Goal: Task Accomplishment & Management: Use online tool/utility

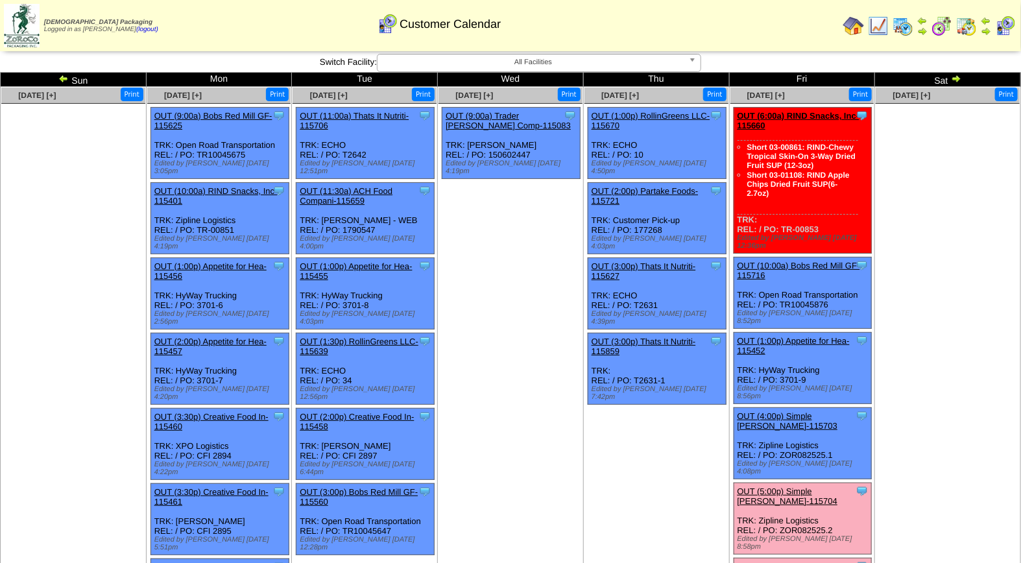
click at [805, 562] on link "OUT (6:00p) Simple [PERSON_NAME]-115705" at bounding box center [788, 571] width 101 height 19
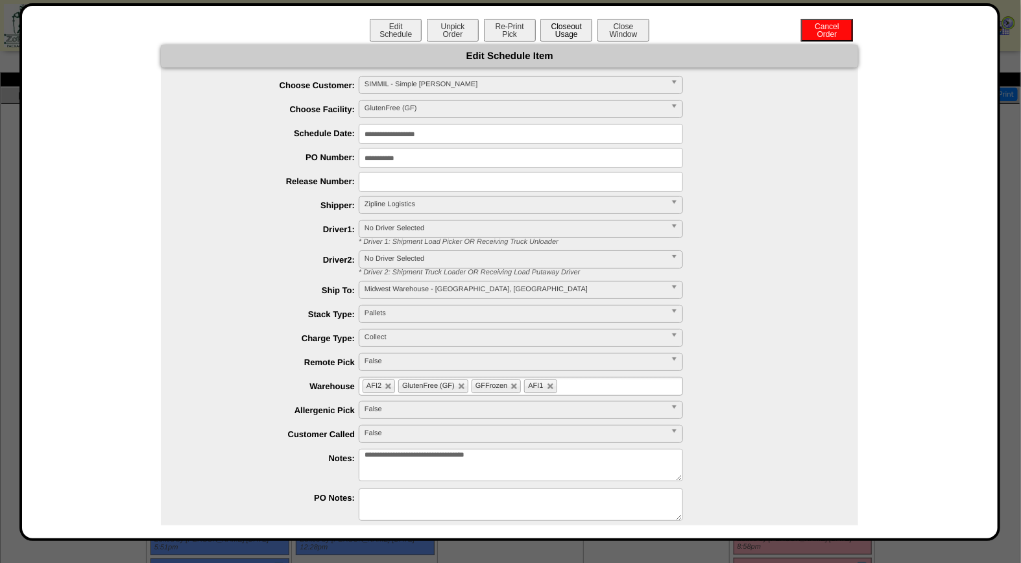
click at [568, 30] on button "Closeout Usage" at bounding box center [567, 30] width 52 height 23
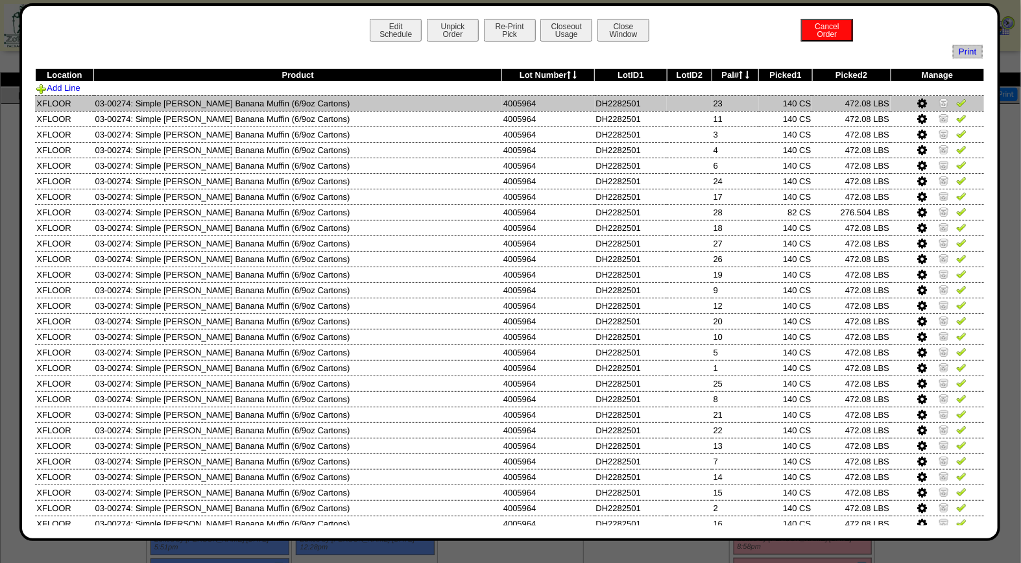
click at [956, 100] on img at bounding box center [961, 102] width 10 height 10
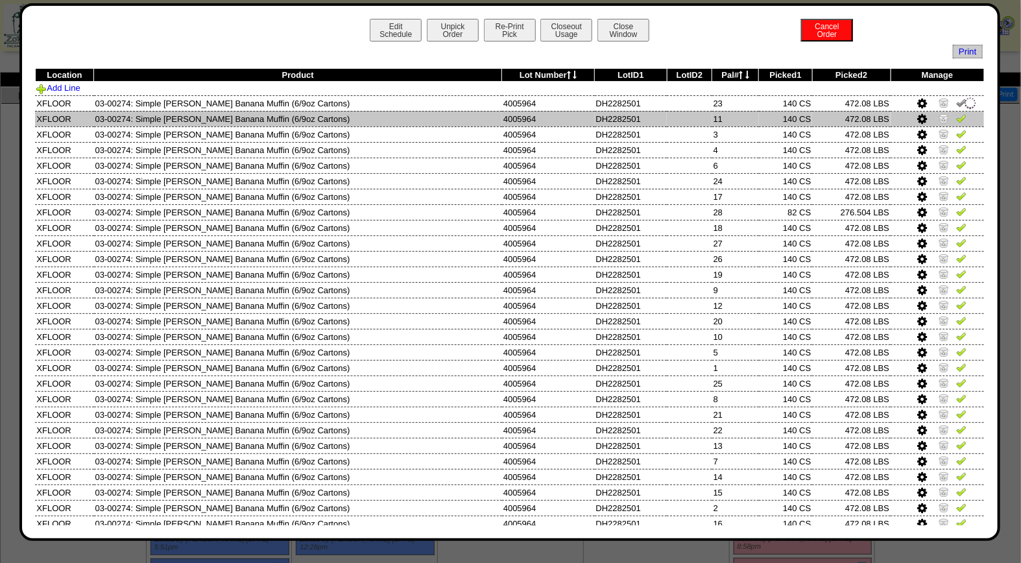
click at [956, 122] on img at bounding box center [961, 118] width 10 height 10
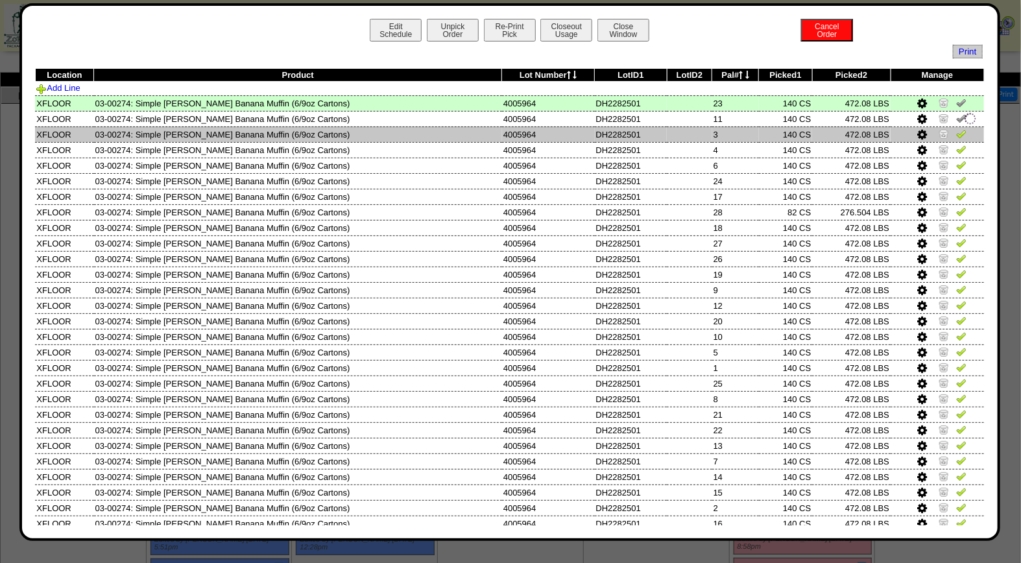
click at [956, 132] on img at bounding box center [961, 133] width 10 height 10
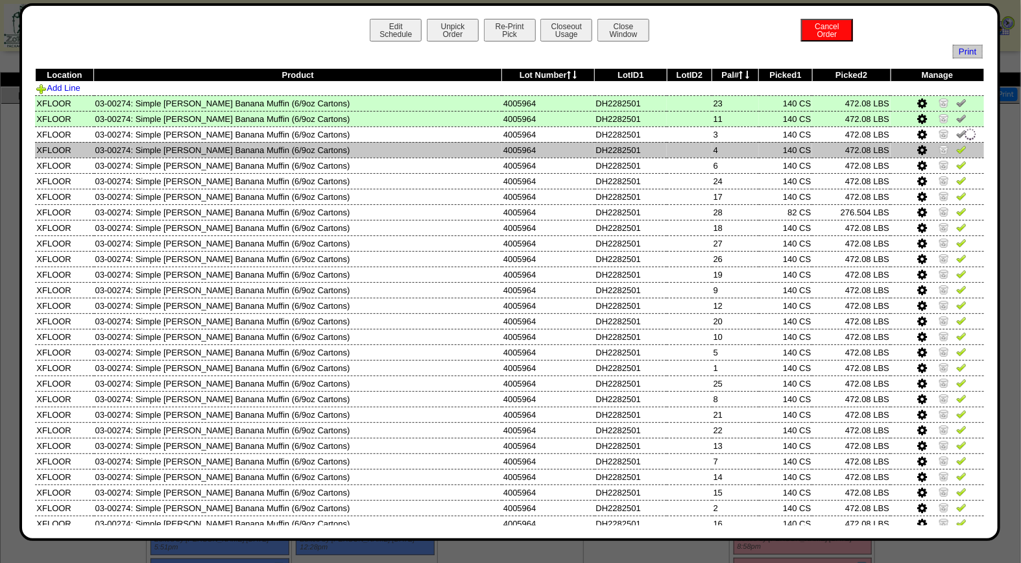
click at [956, 152] on img at bounding box center [961, 149] width 10 height 10
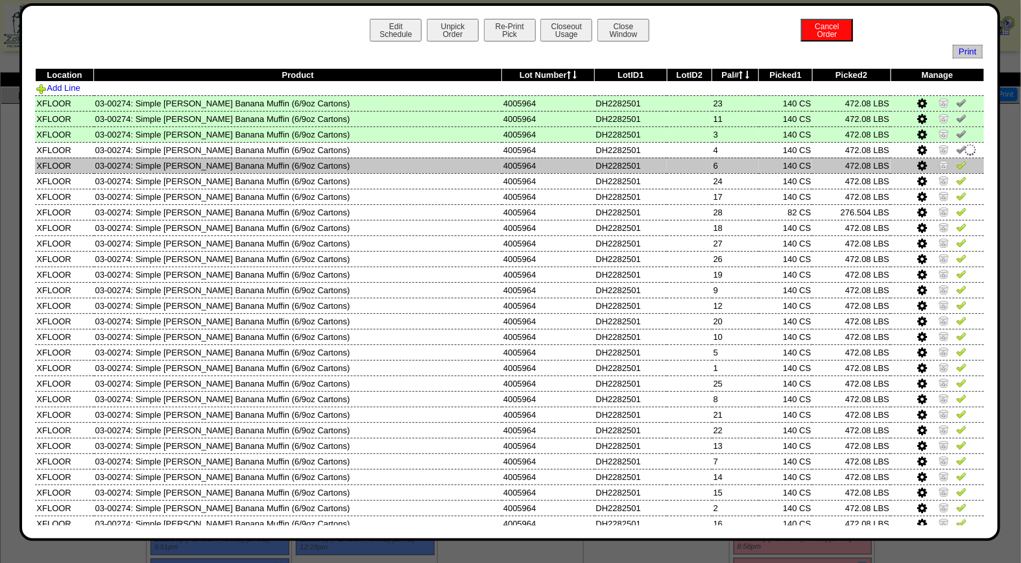
click at [956, 165] on img at bounding box center [961, 165] width 10 height 10
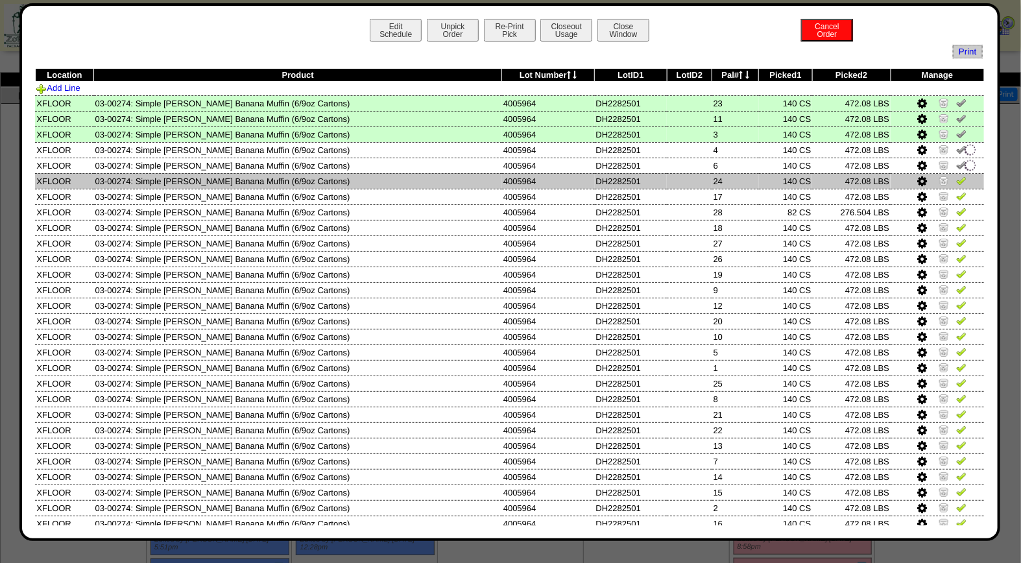
click at [956, 176] on img at bounding box center [961, 180] width 10 height 10
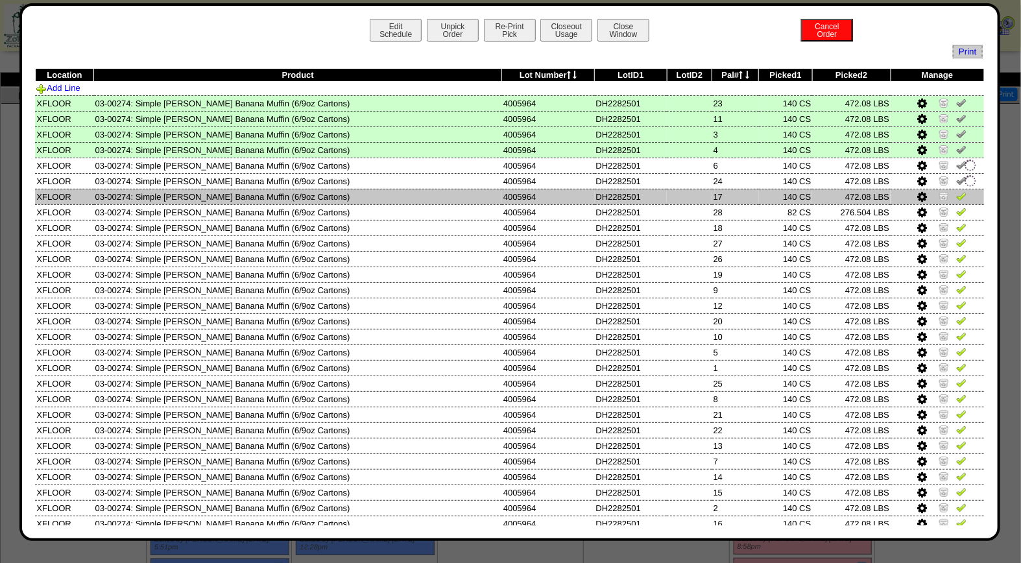
click at [956, 193] on img at bounding box center [961, 196] width 10 height 10
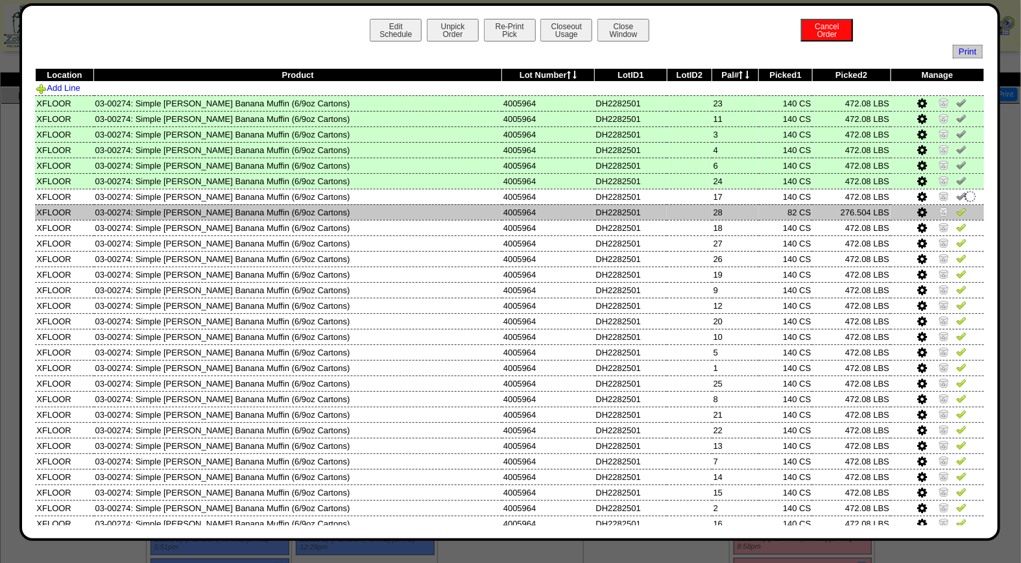
click at [956, 212] on img at bounding box center [961, 211] width 10 height 10
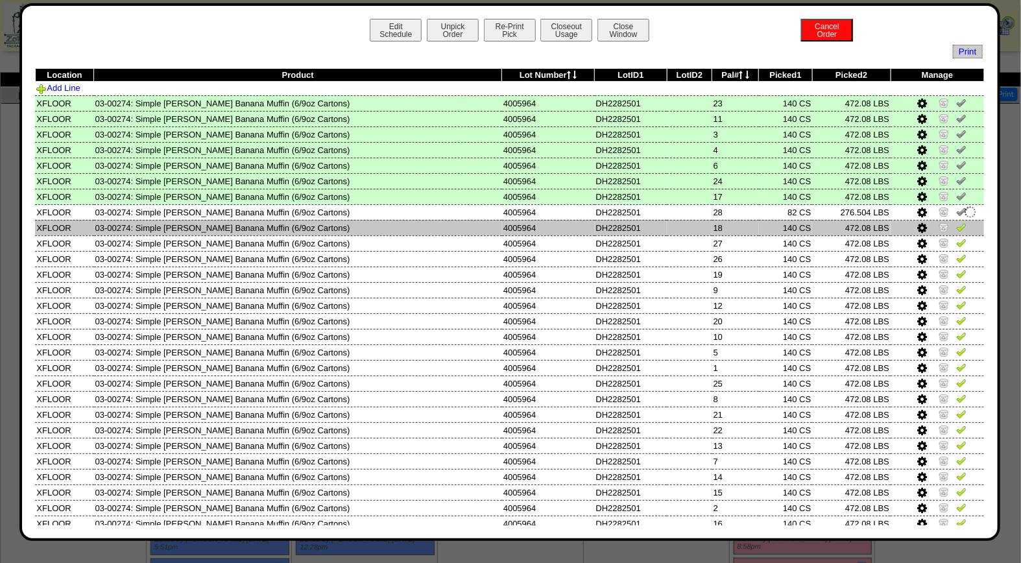
click at [956, 222] on img at bounding box center [961, 227] width 10 height 10
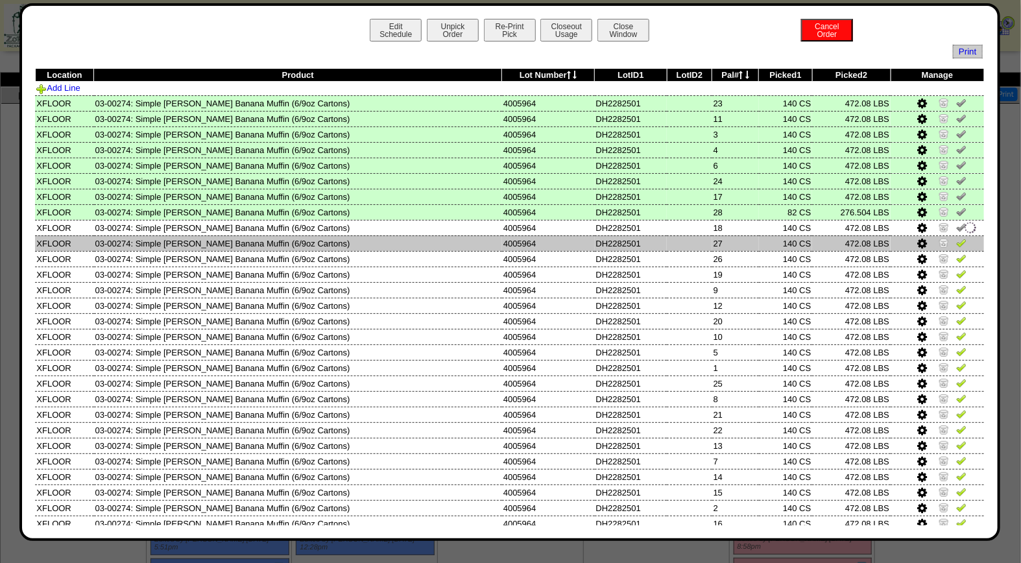
click at [956, 242] on img at bounding box center [961, 242] width 10 height 10
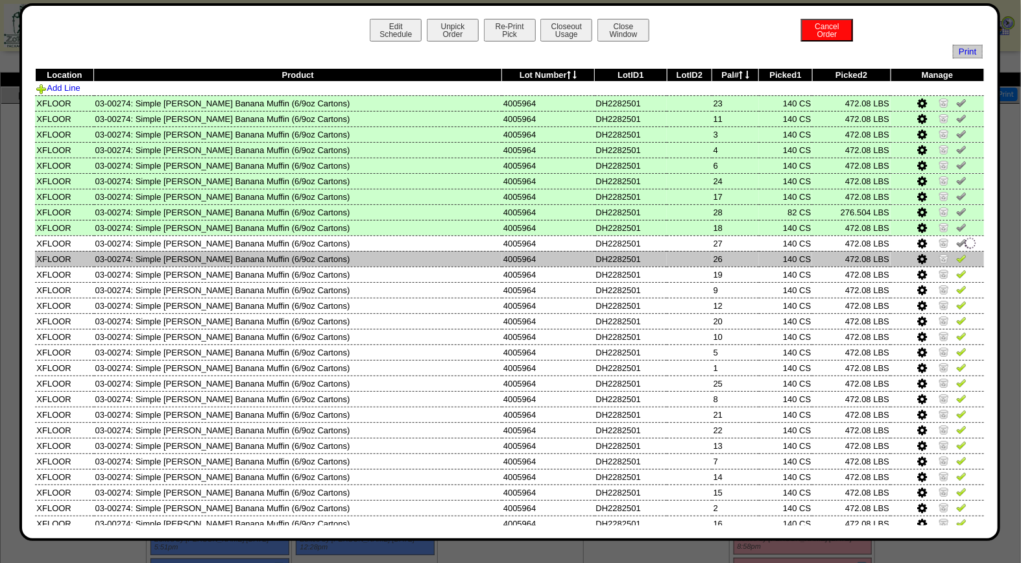
click at [956, 261] on img at bounding box center [961, 258] width 10 height 10
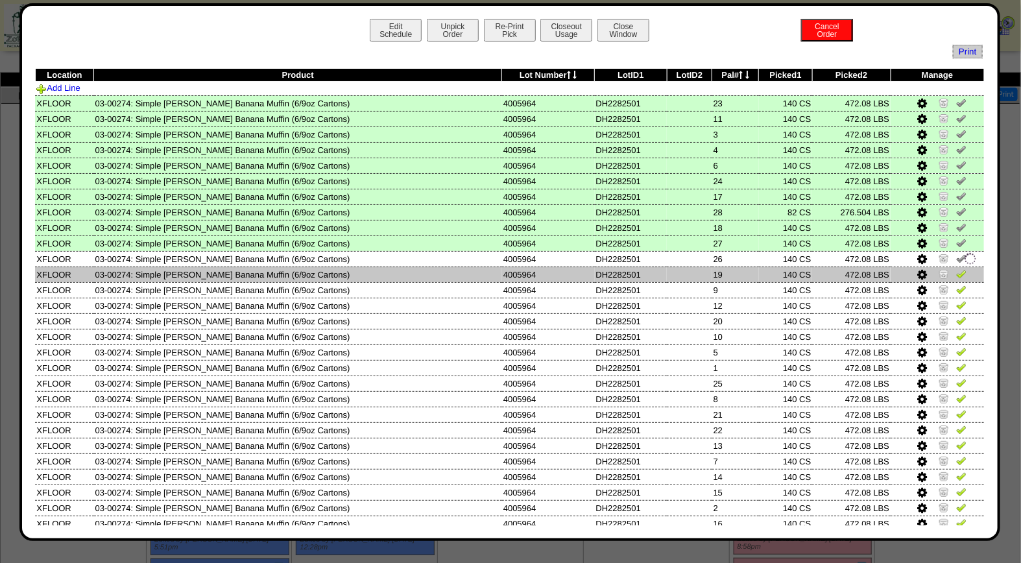
click at [956, 269] on img at bounding box center [961, 274] width 10 height 10
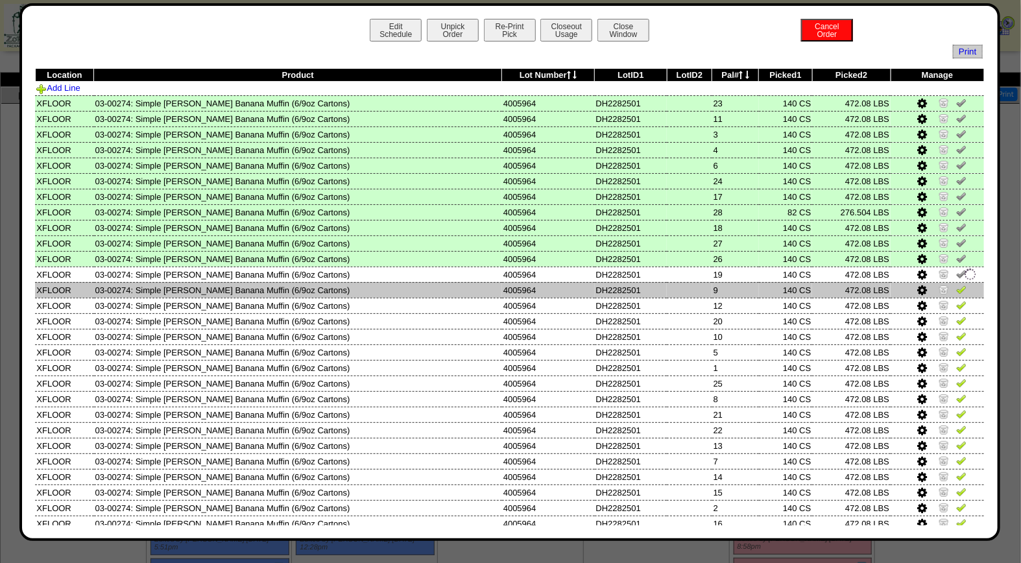
click at [956, 290] on img at bounding box center [961, 289] width 10 height 10
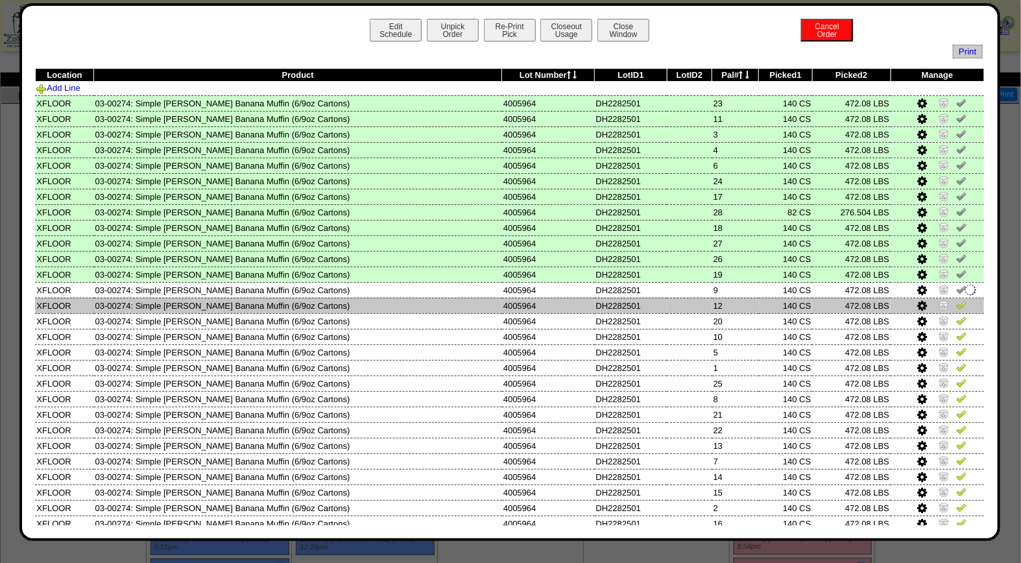
click at [956, 303] on img at bounding box center [961, 305] width 10 height 10
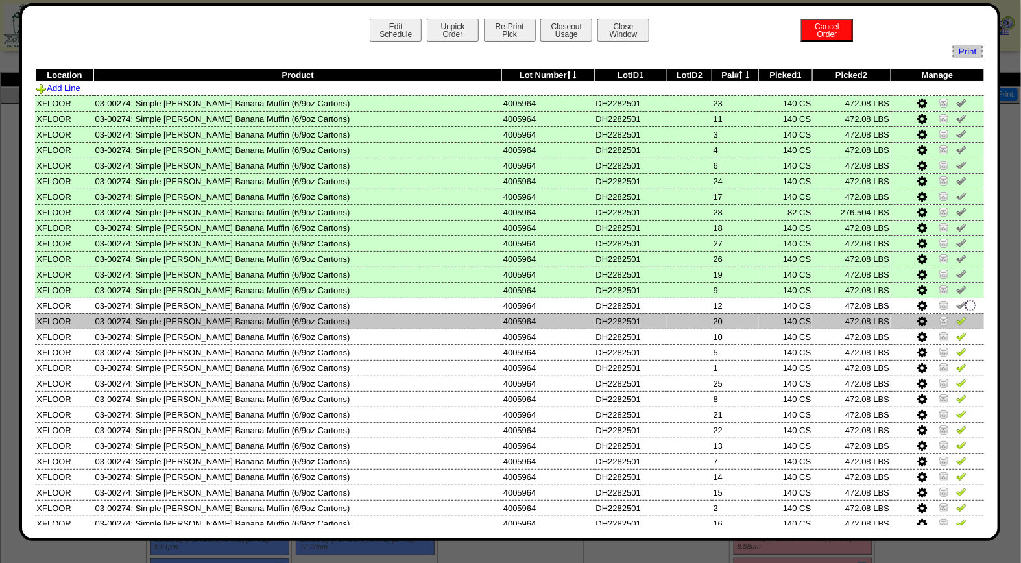
click at [956, 315] on img at bounding box center [961, 320] width 10 height 10
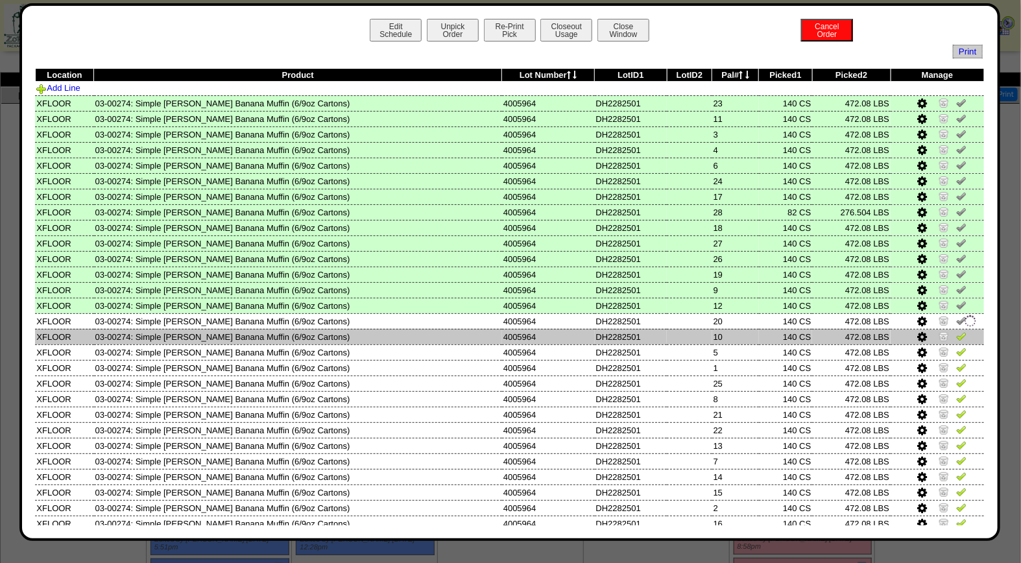
click at [956, 331] on img at bounding box center [961, 336] width 10 height 10
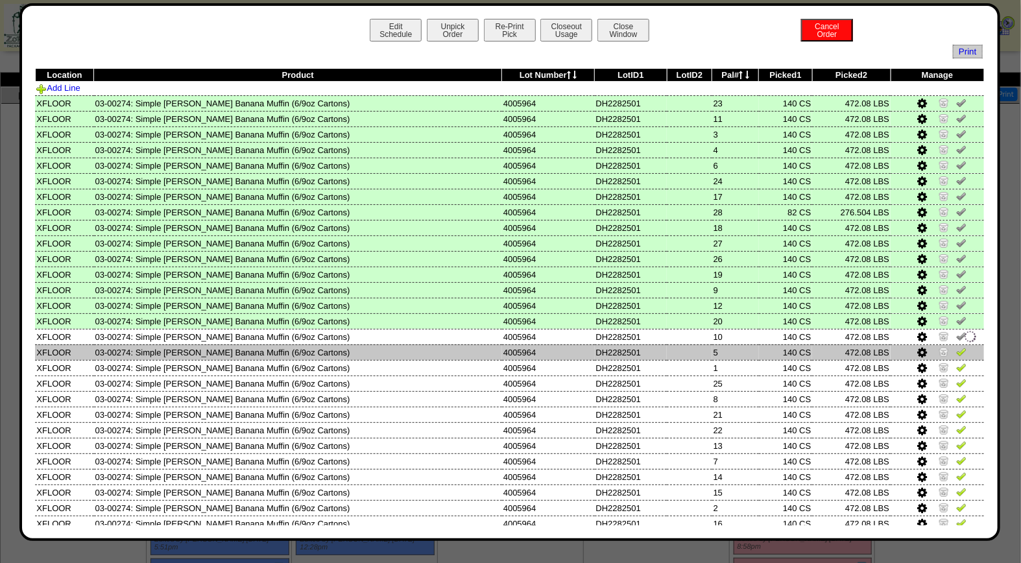
click at [956, 353] on link at bounding box center [961, 354] width 10 height 10
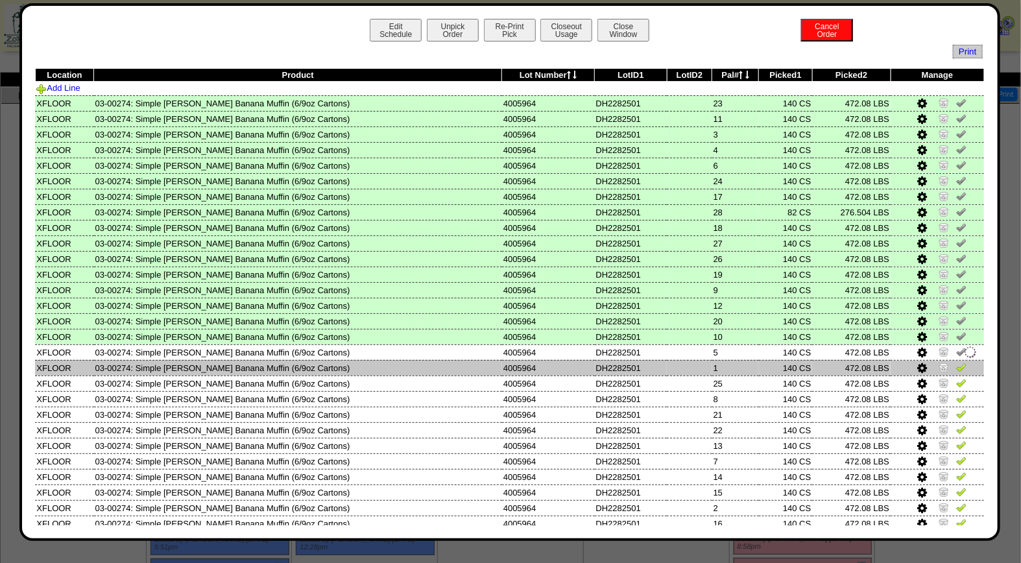
click at [956, 366] on img at bounding box center [961, 367] width 10 height 10
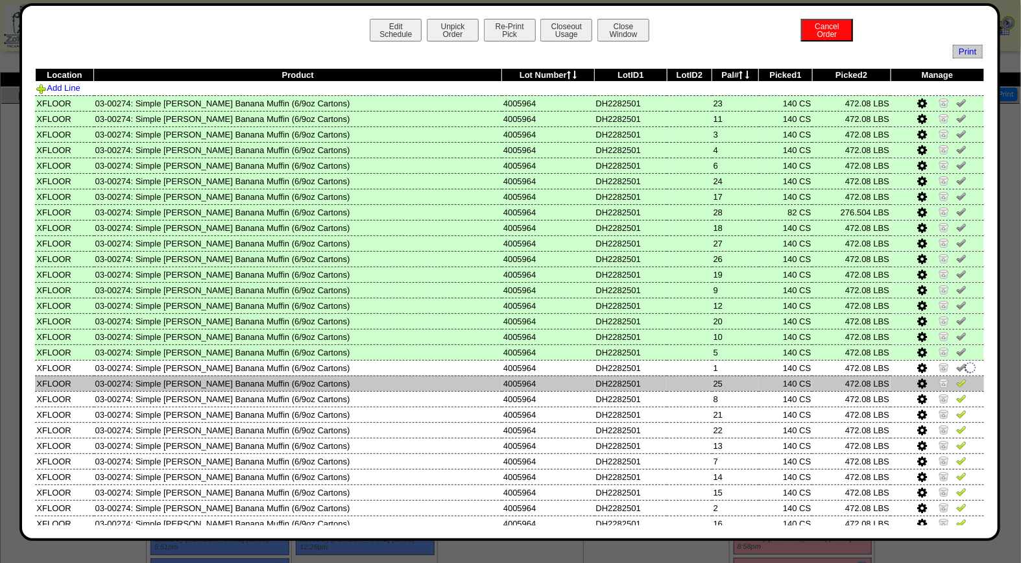
click at [956, 378] on img at bounding box center [961, 383] width 10 height 10
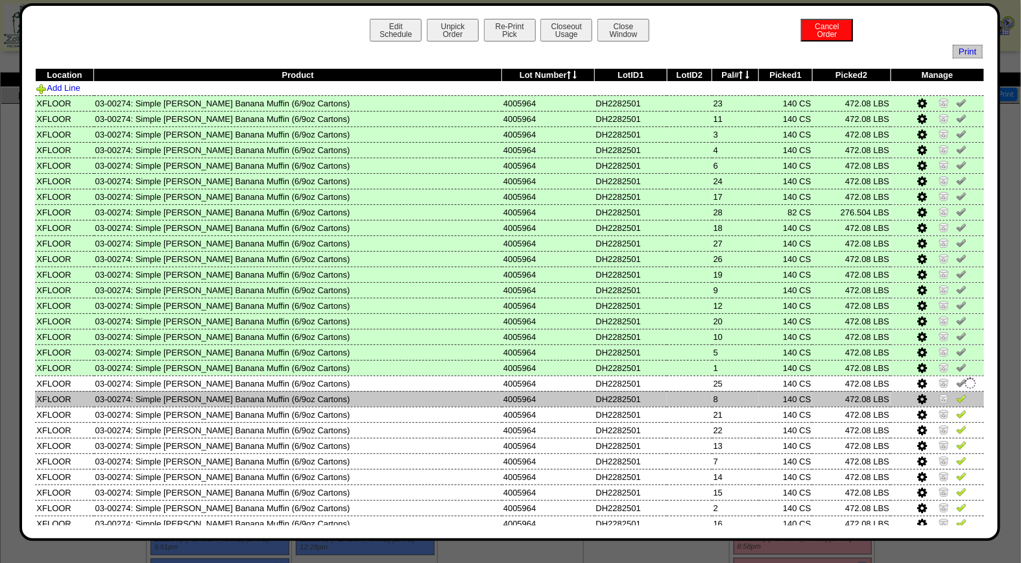
click at [956, 393] on img at bounding box center [961, 398] width 10 height 10
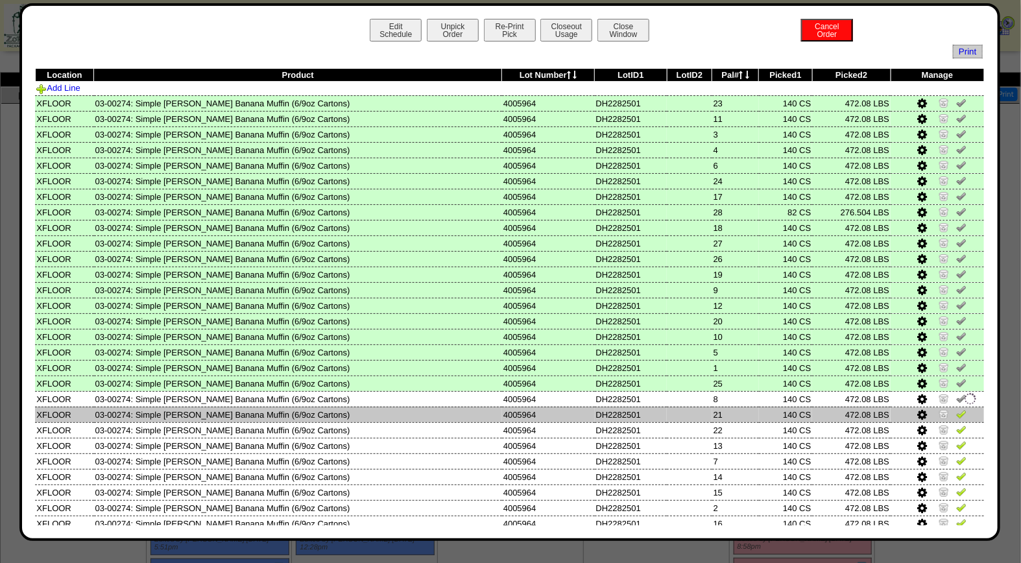
click at [956, 409] on img at bounding box center [961, 414] width 10 height 10
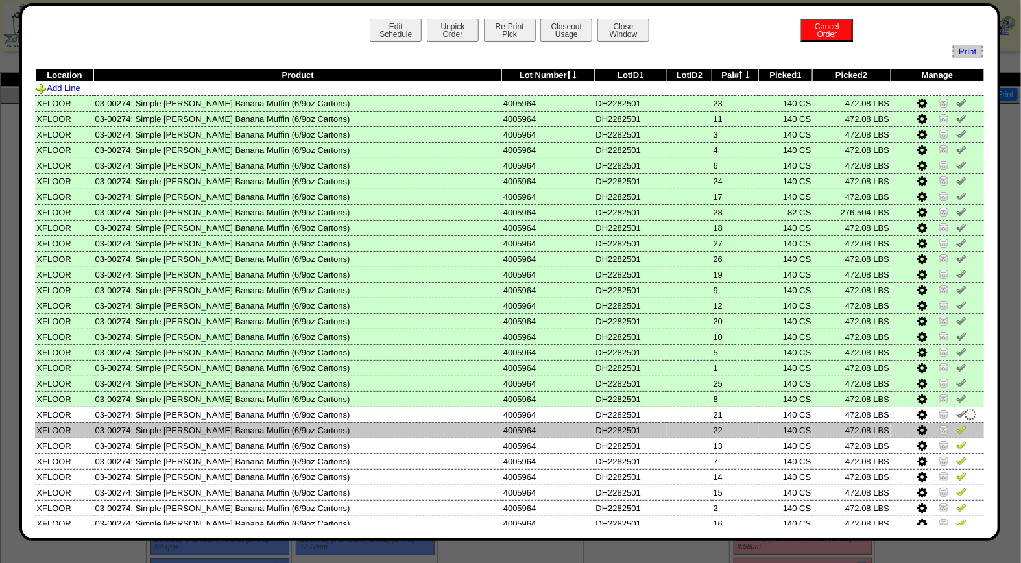
click at [956, 424] on img at bounding box center [961, 429] width 10 height 10
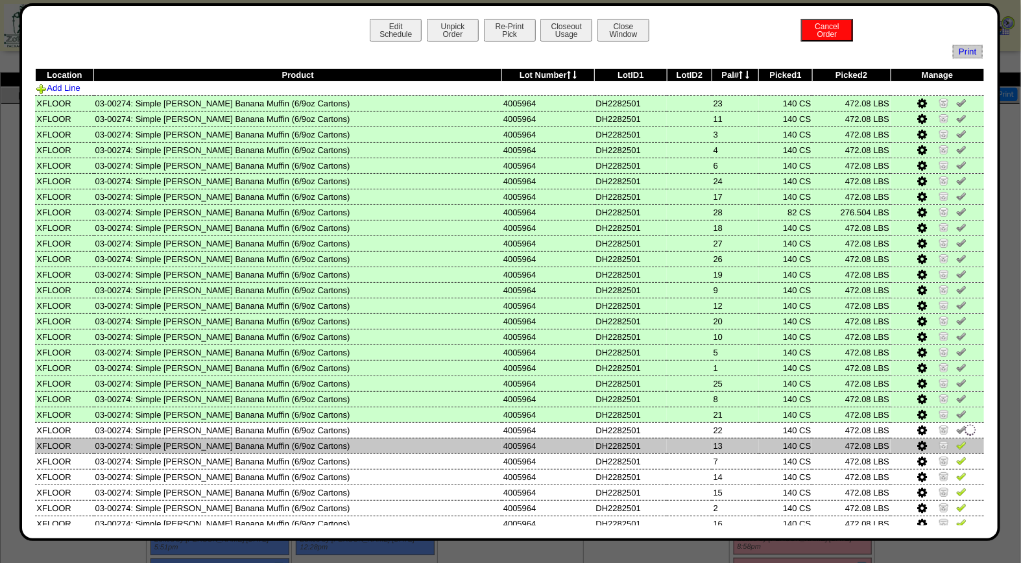
click at [956, 440] on img at bounding box center [961, 445] width 10 height 10
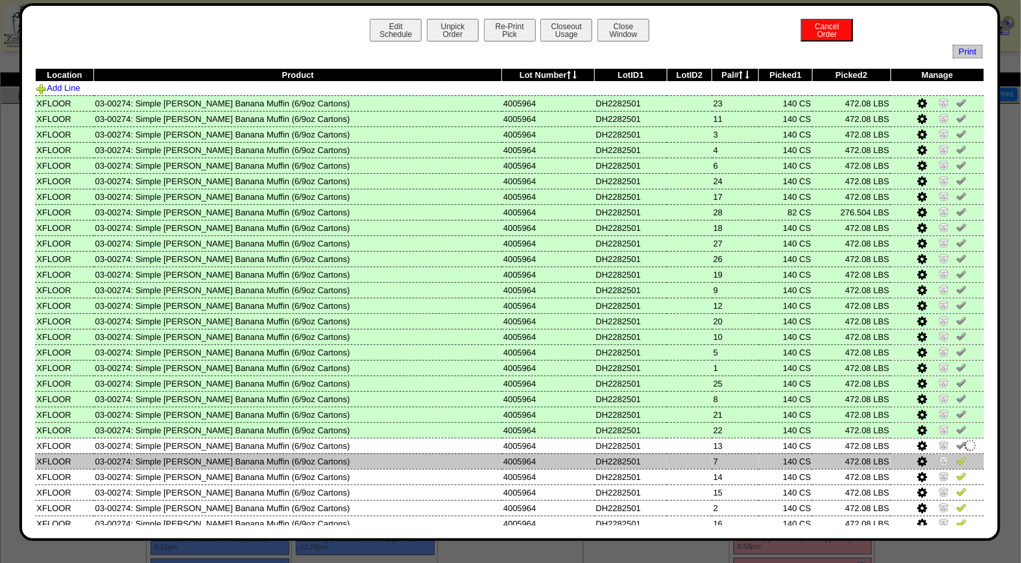
click at [956, 457] on img at bounding box center [961, 461] width 10 height 10
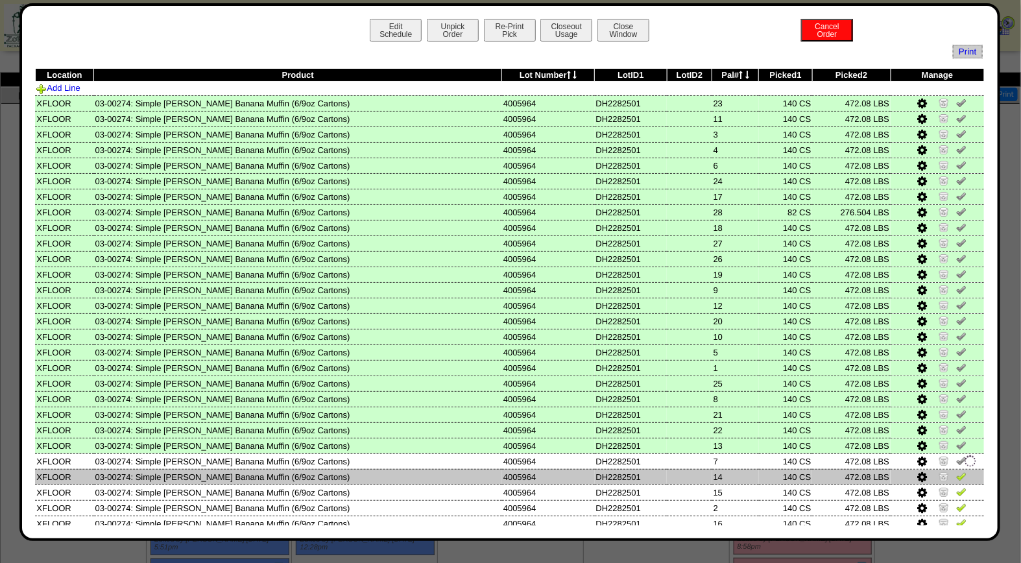
click at [956, 471] on img at bounding box center [961, 476] width 10 height 10
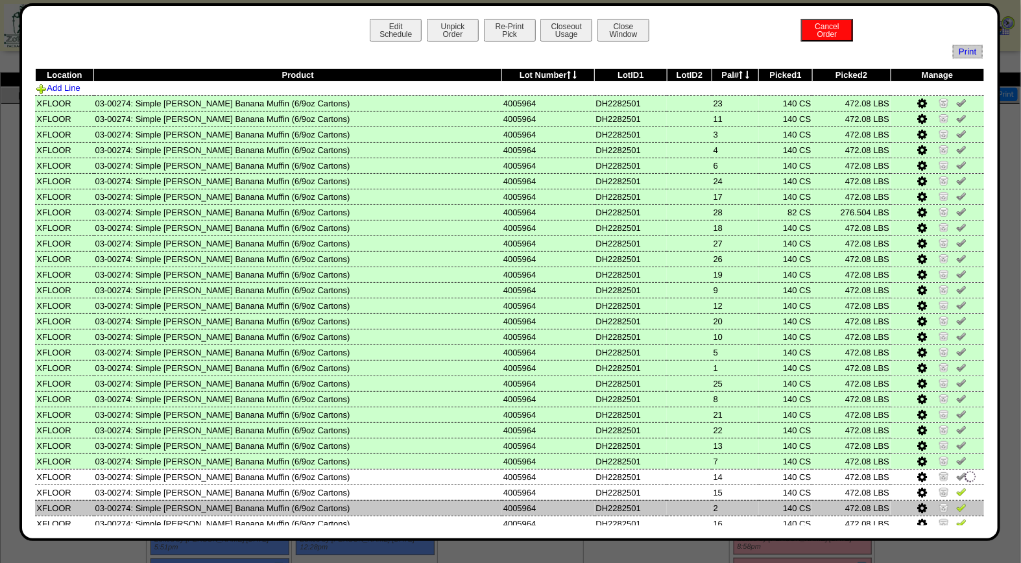
drag, startPoint x: 949, startPoint y: 488, endPoint x: 951, endPoint y: 498, distance: 10.5
click at [956, 489] on img at bounding box center [961, 492] width 10 height 10
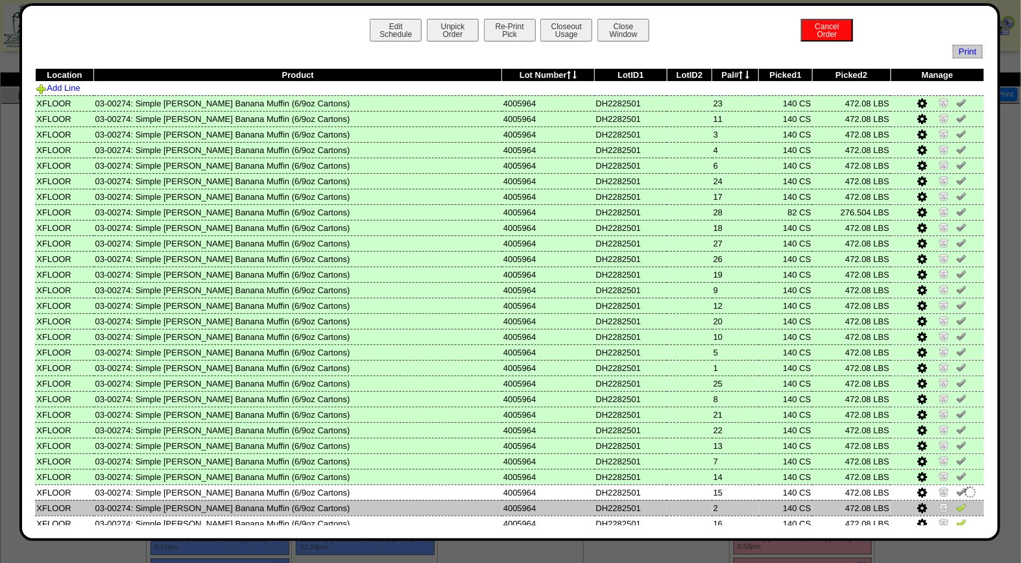
click at [956, 502] on img at bounding box center [961, 507] width 10 height 10
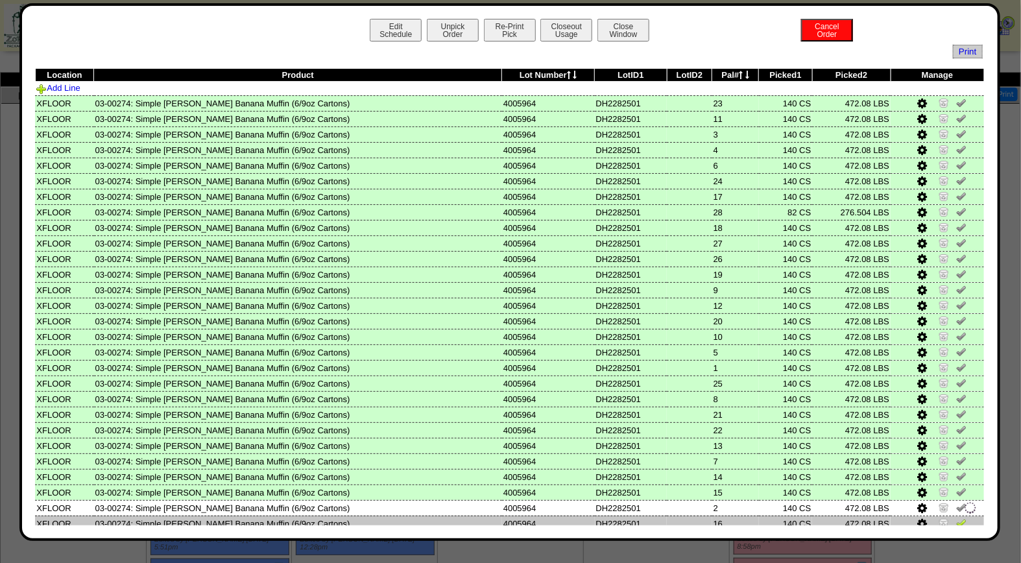
click at [949, 522] on td at bounding box center [937, 524] width 93 height 16
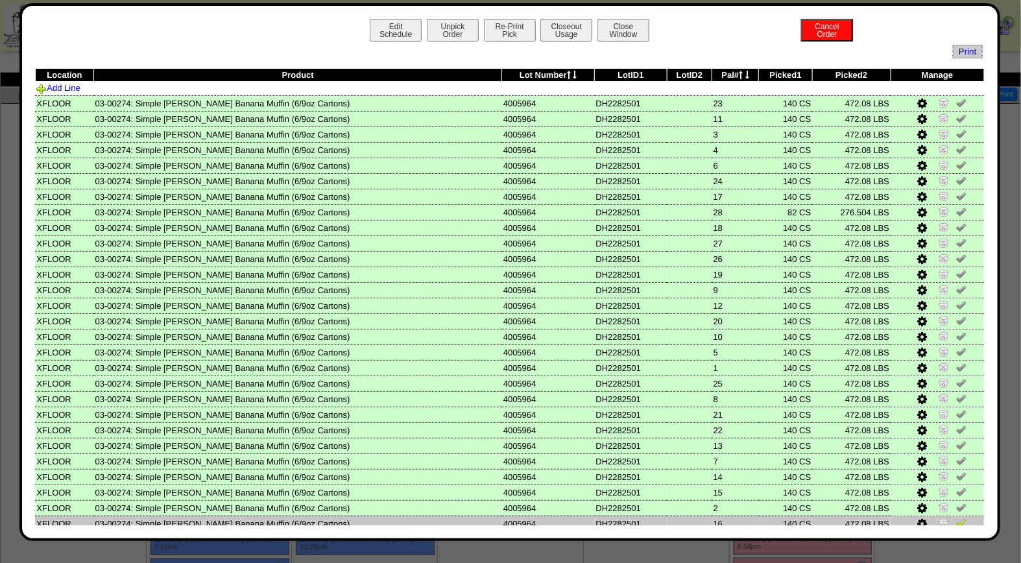
click at [956, 518] on img at bounding box center [961, 523] width 10 height 10
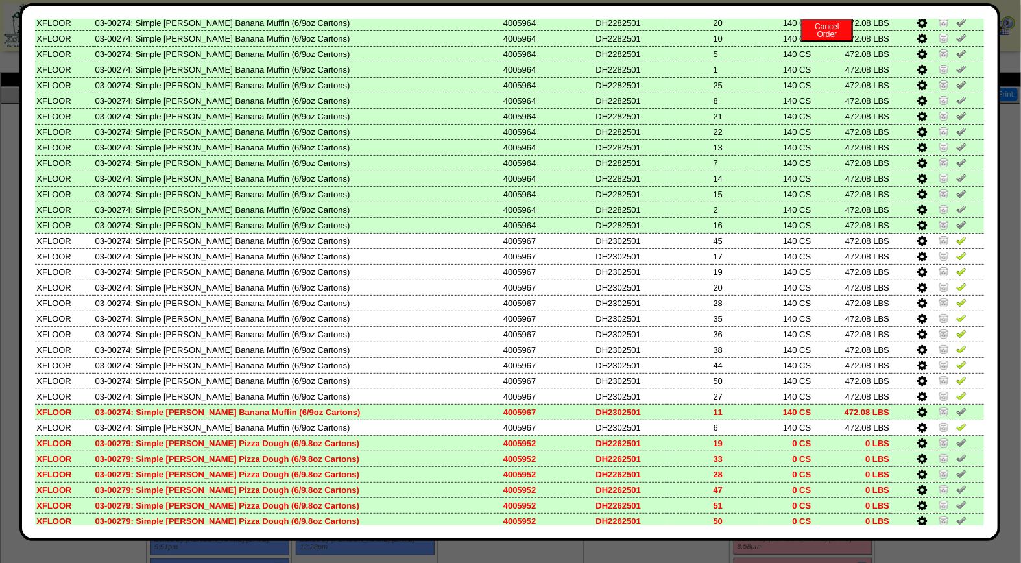
scroll to position [356, 0]
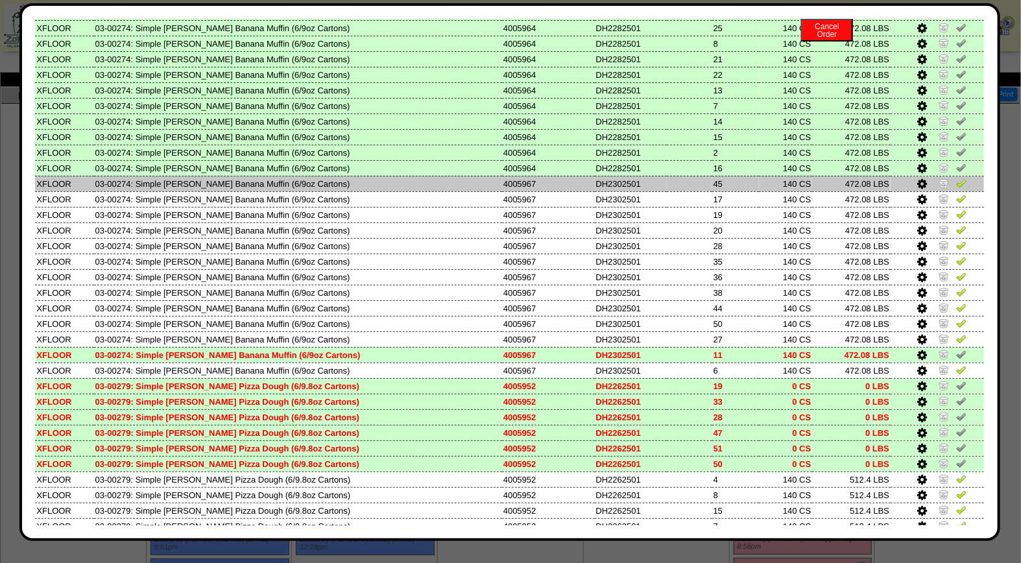
click at [956, 178] on img at bounding box center [961, 183] width 10 height 10
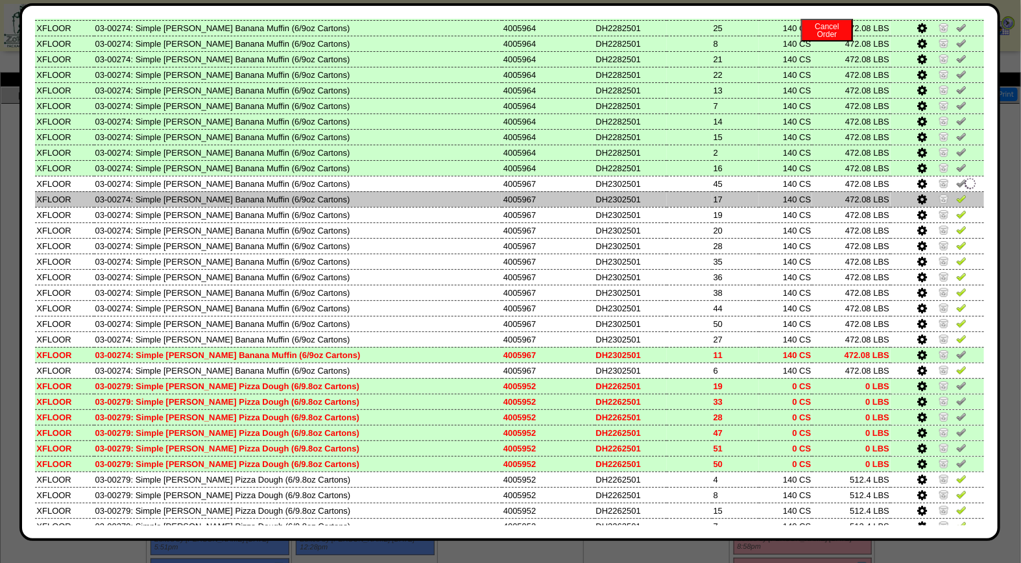
click at [956, 193] on img at bounding box center [961, 198] width 10 height 10
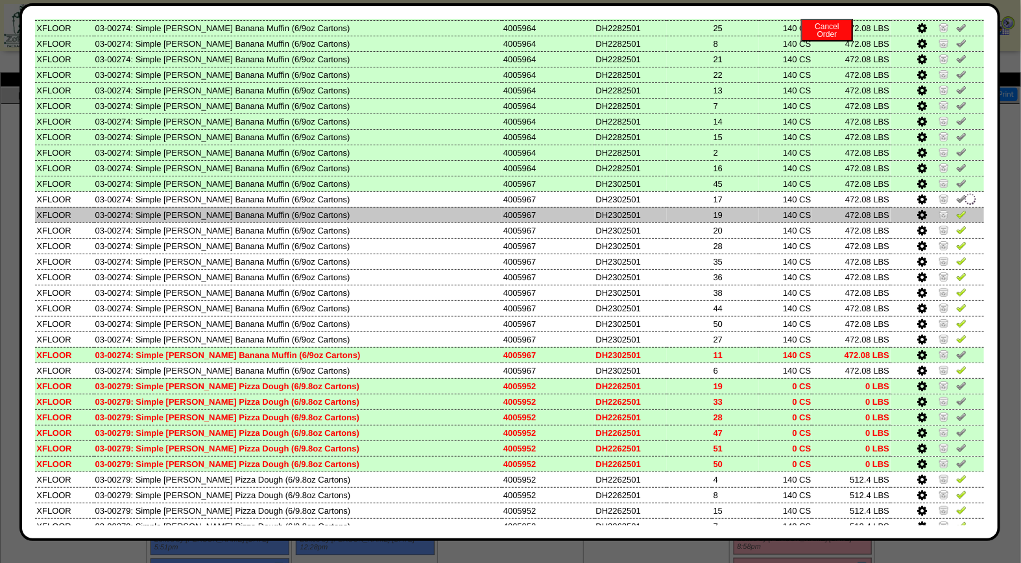
click at [956, 209] on img at bounding box center [961, 214] width 10 height 10
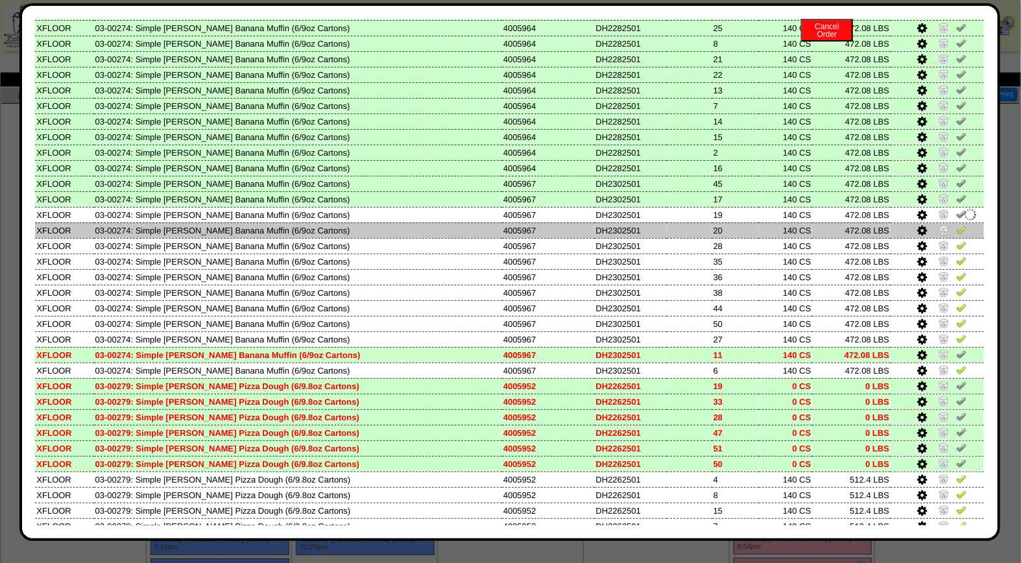
click at [956, 225] on img at bounding box center [961, 230] width 10 height 10
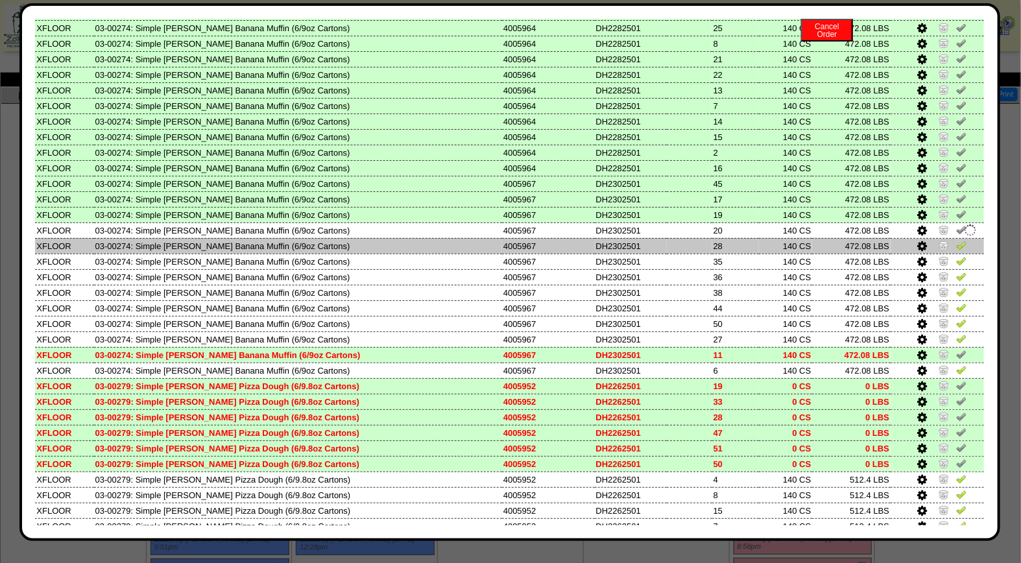
click at [956, 240] on img at bounding box center [961, 245] width 10 height 10
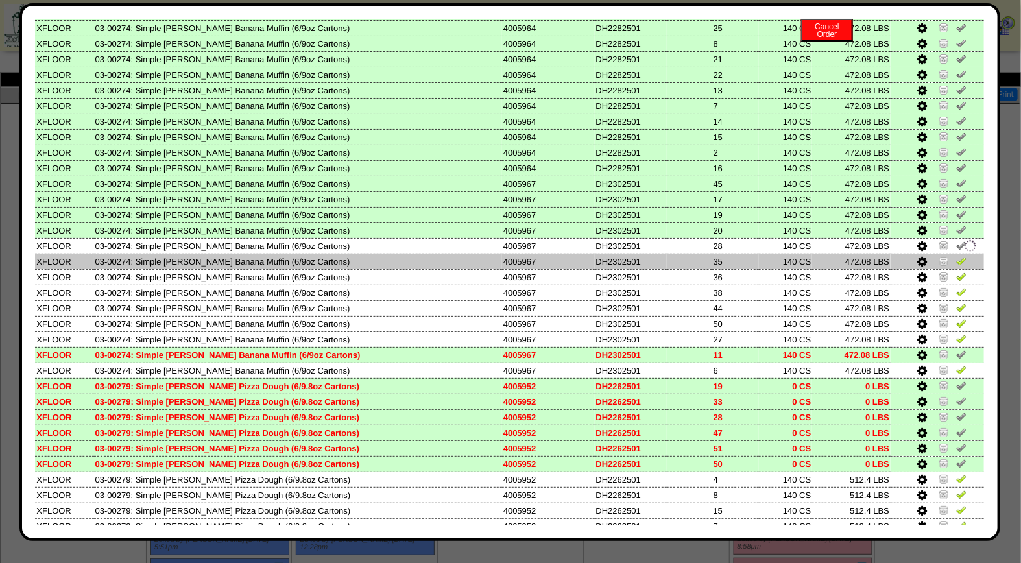
click at [956, 256] on img at bounding box center [961, 261] width 10 height 10
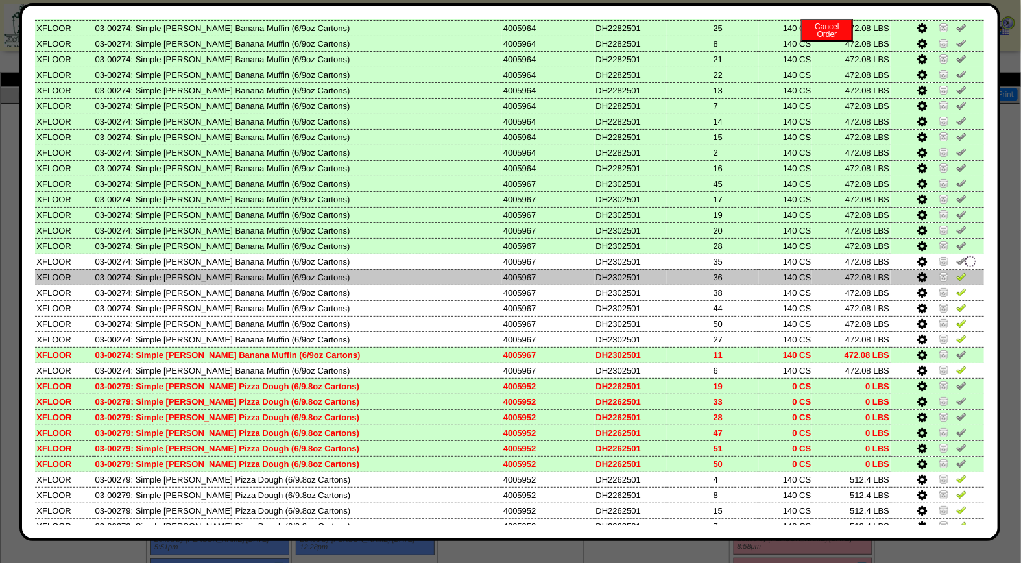
click at [956, 271] on img at bounding box center [961, 276] width 10 height 10
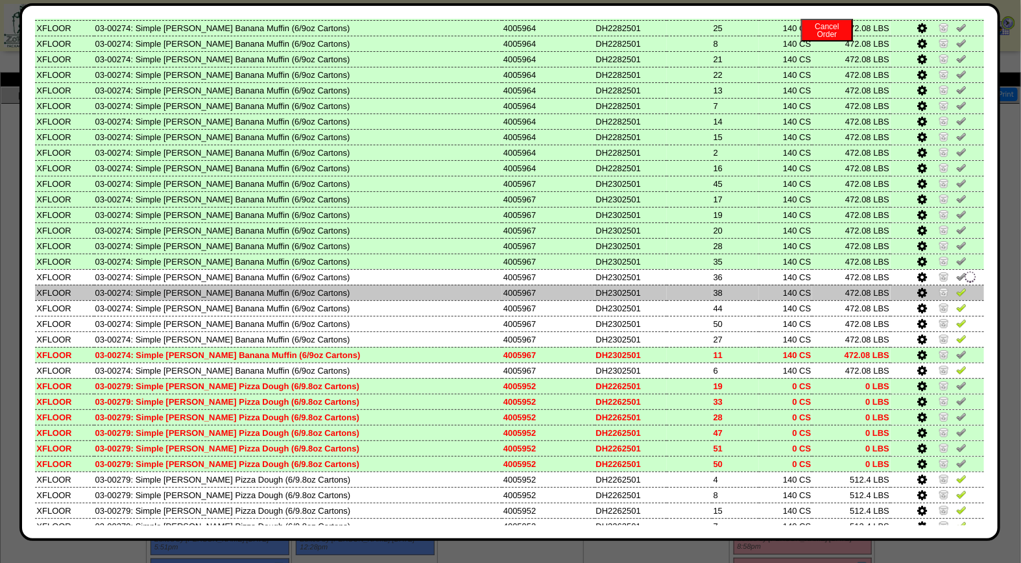
click at [956, 287] on img at bounding box center [961, 292] width 10 height 10
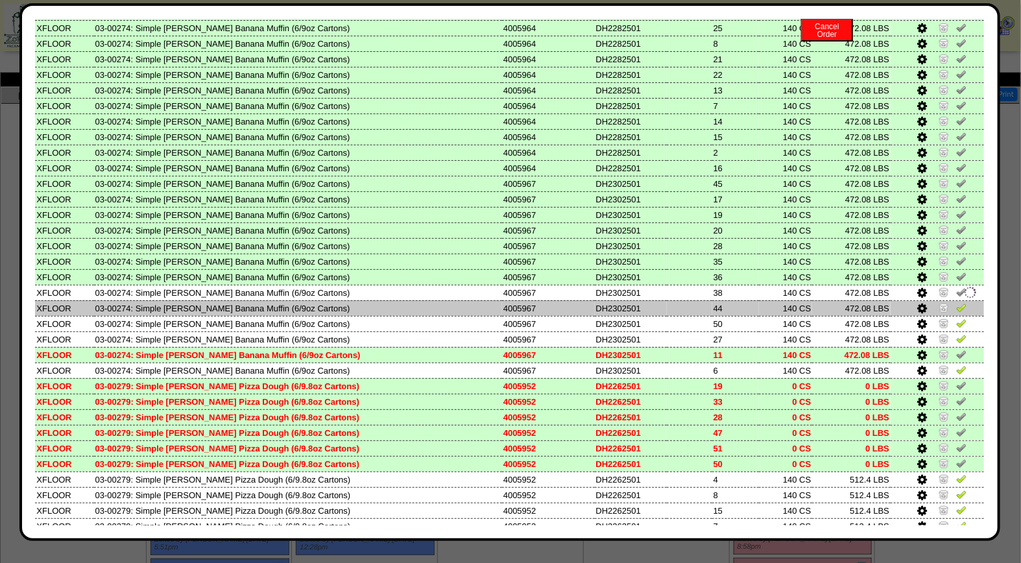
click at [956, 302] on img at bounding box center [961, 307] width 10 height 10
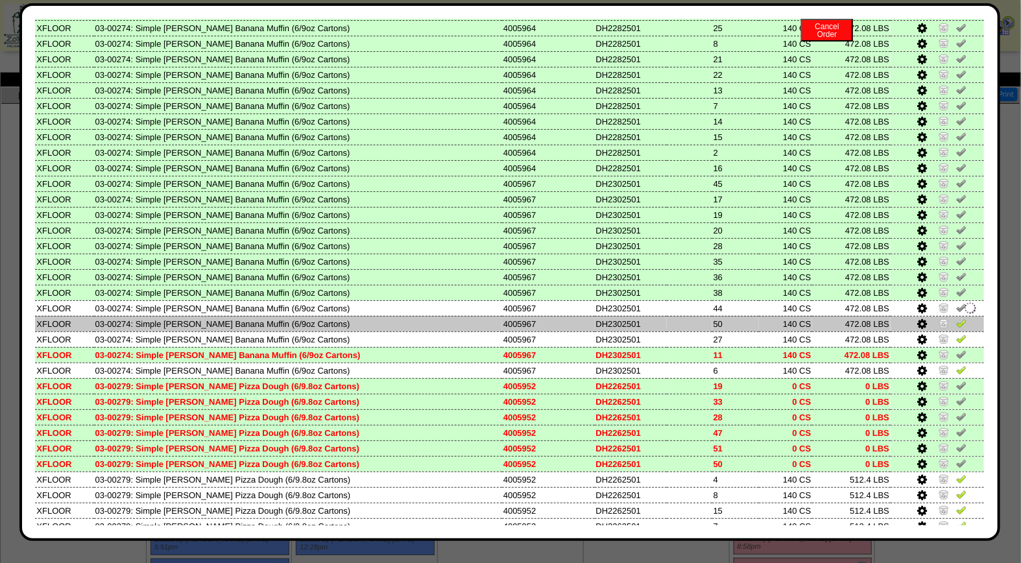
click at [956, 318] on img at bounding box center [961, 323] width 10 height 10
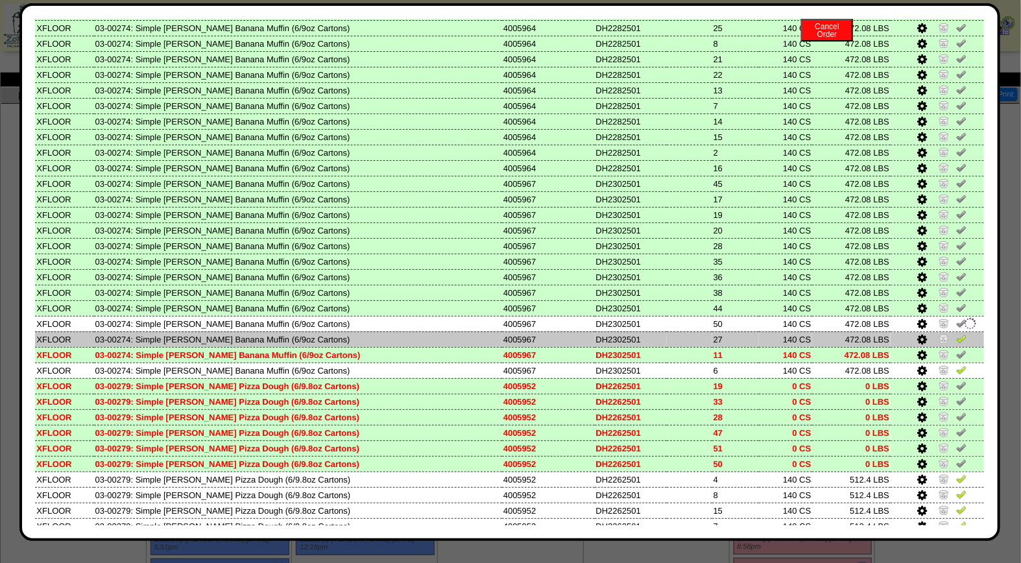
click at [956, 334] on img at bounding box center [961, 339] width 10 height 10
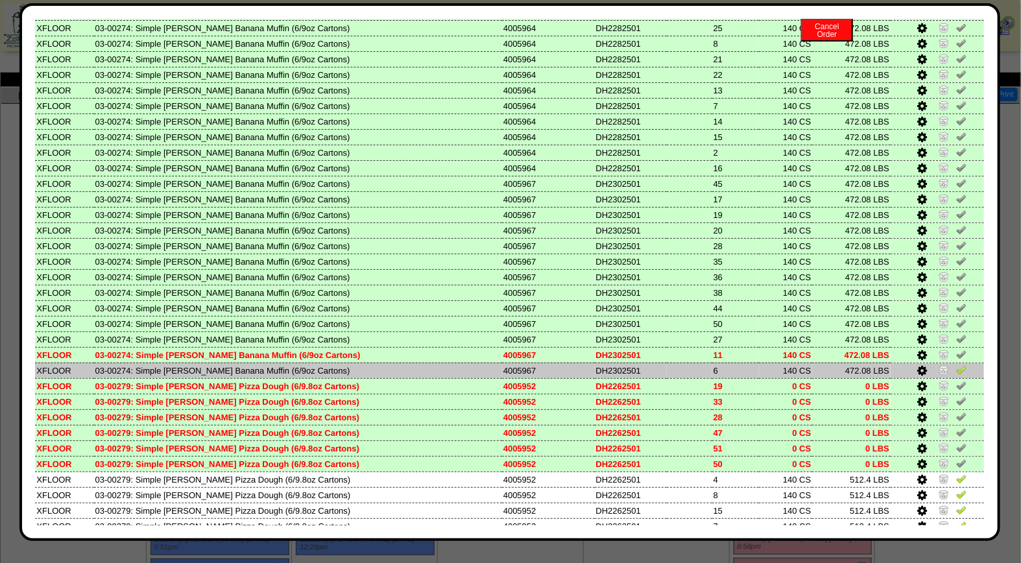
click at [956, 365] on img at bounding box center [961, 370] width 10 height 10
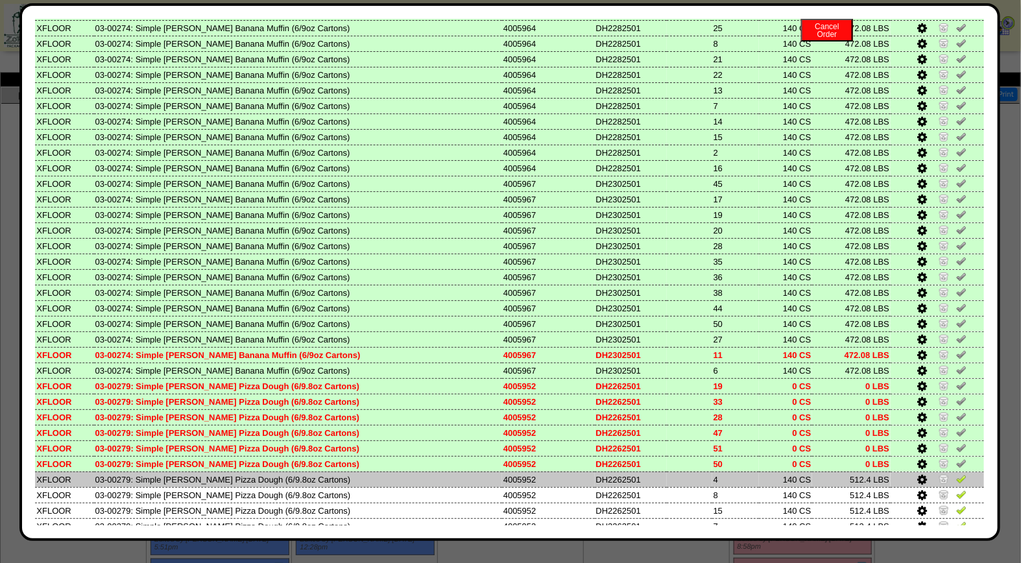
click at [956, 474] on img at bounding box center [961, 479] width 10 height 10
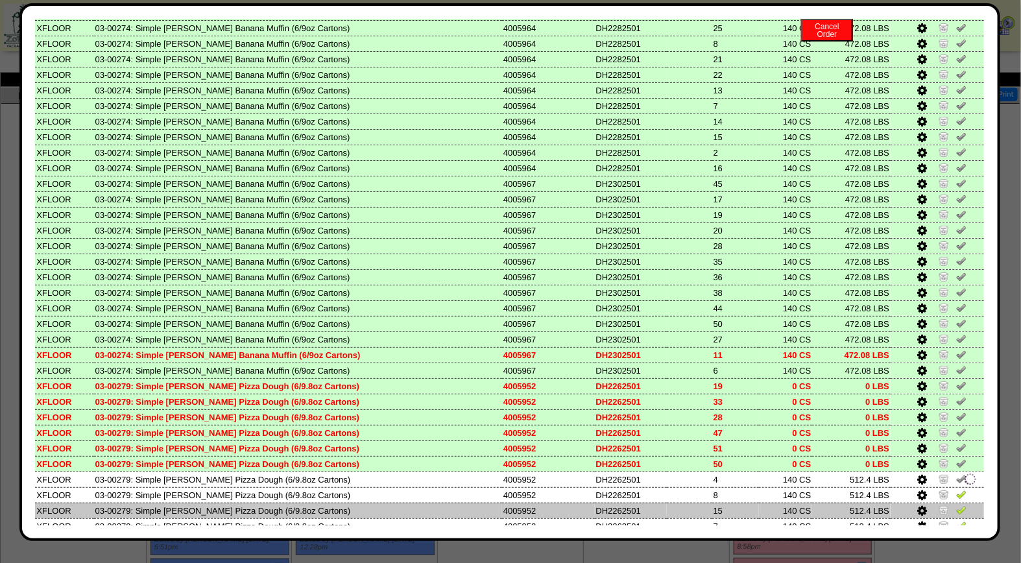
click at [956, 489] on img at bounding box center [961, 494] width 10 height 10
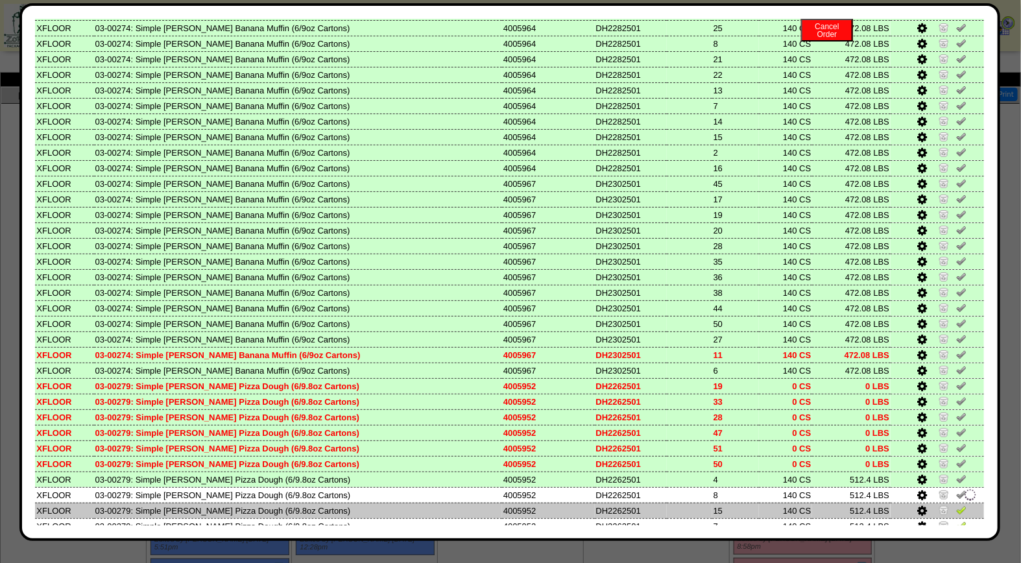
click at [956, 505] on img at bounding box center [961, 510] width 10 height 10
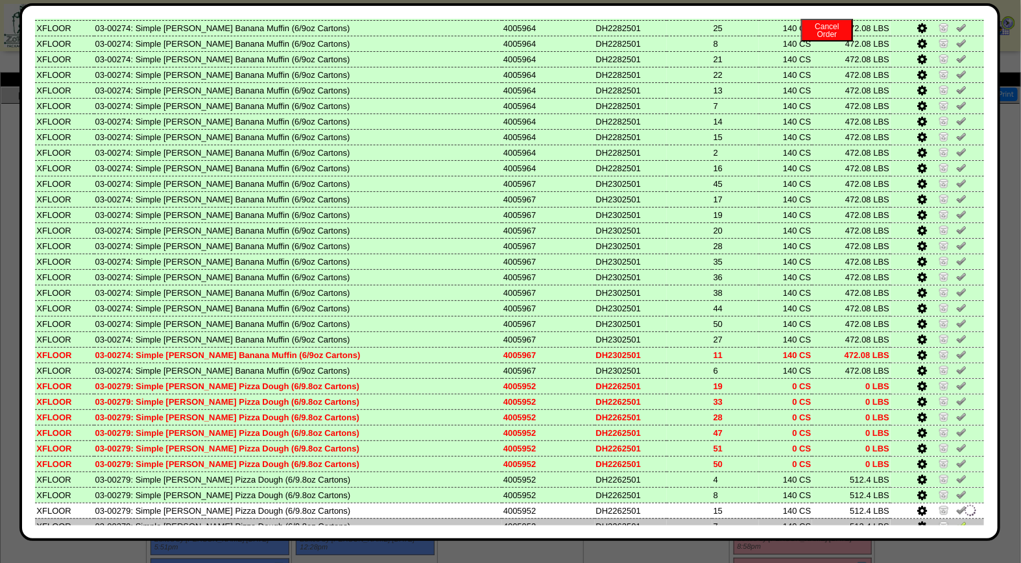
click at [956, 520] on img at bounding box center [961, 525] width 10 height 10
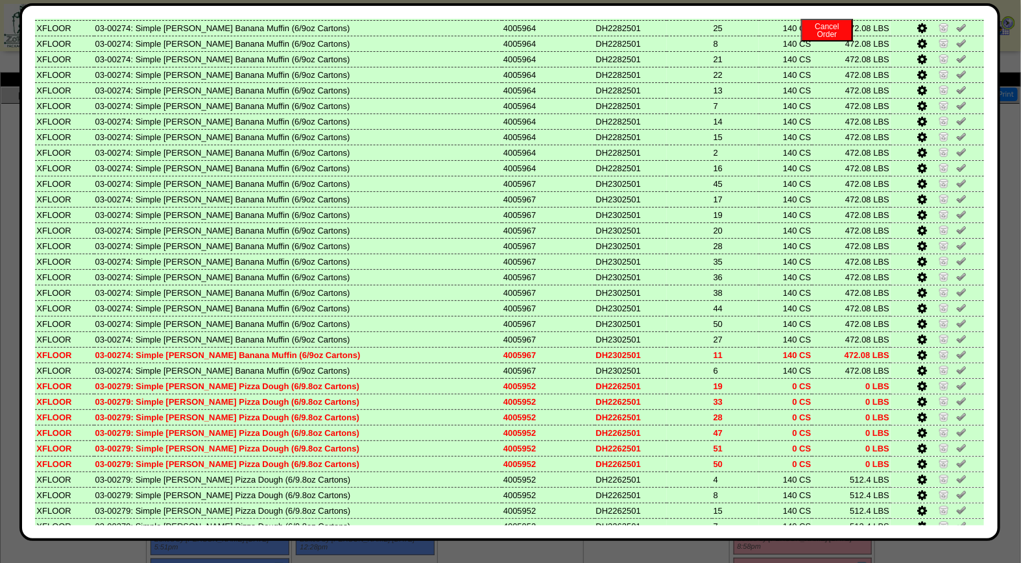
click at [986, 517] on div "Edit Schedule Unpick Order Re-Print Pick Closeout Usage Cancel Order Close Wind…" at bounding box center [509, 272] width 981 height 538
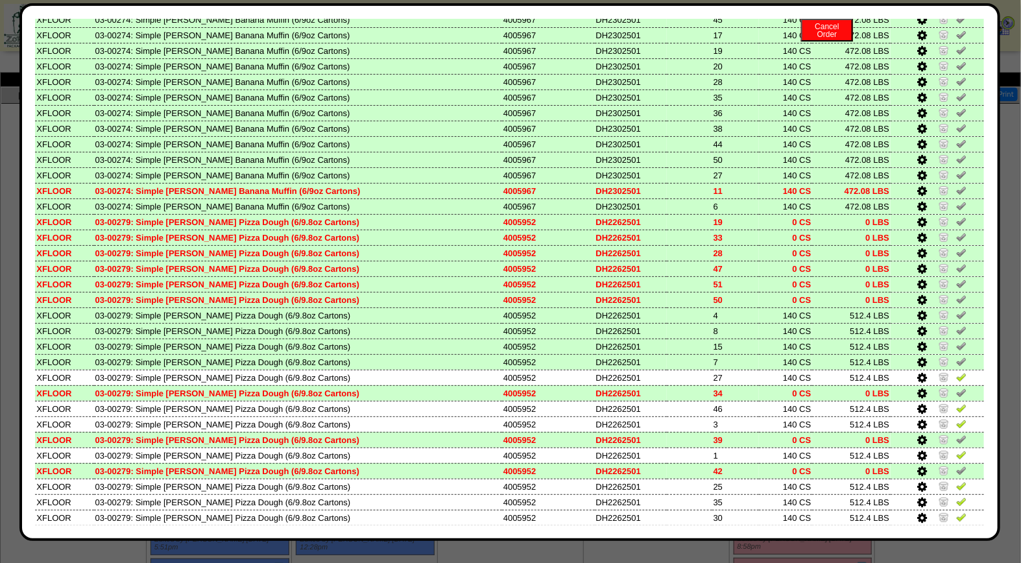
scroll to position [597, 0]
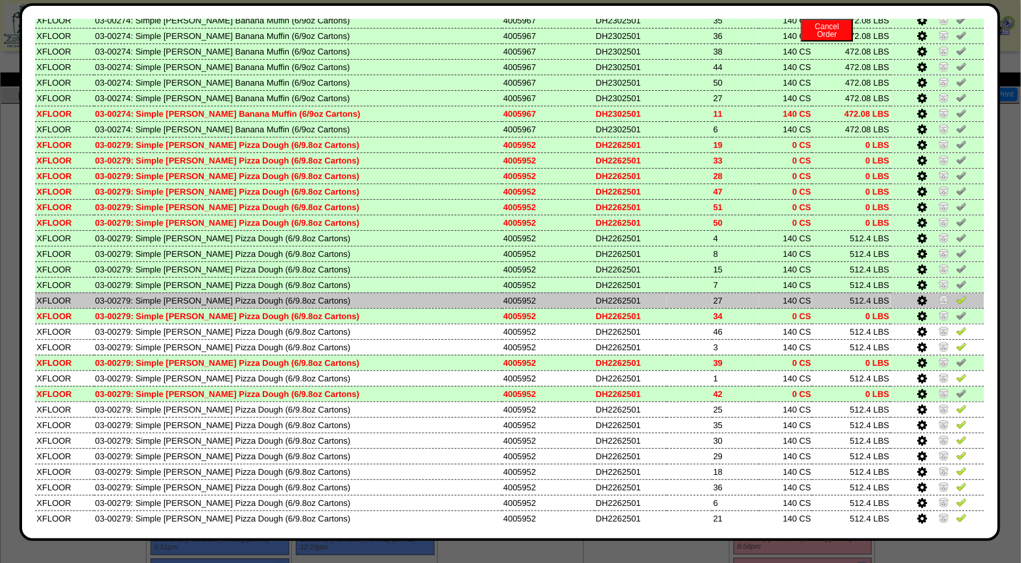
click at [956, 295] on img at bounding box center [961, 300] width 10 height 10
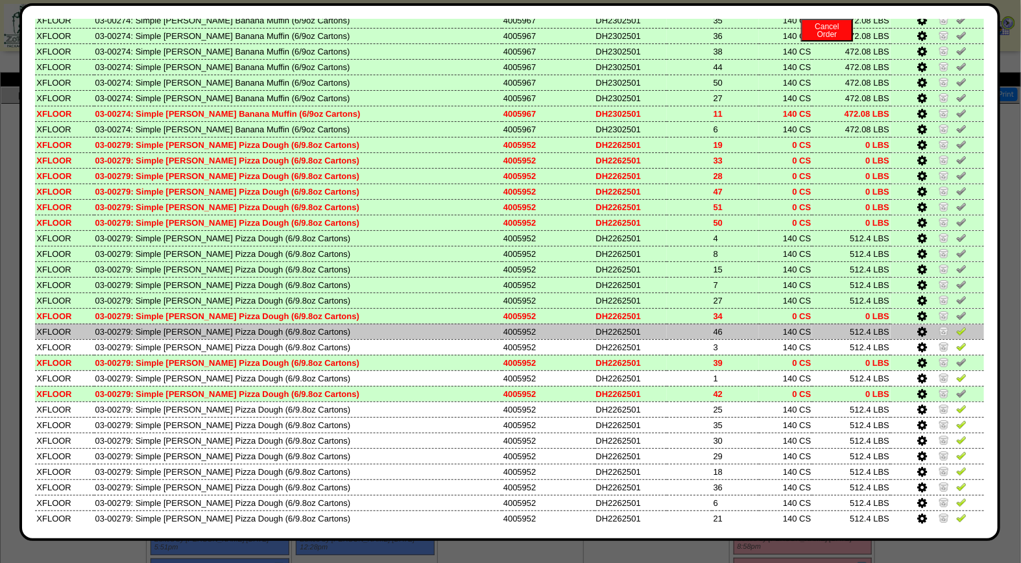
click at [956, 326] on img at bounding box center [961, 331] width 10 height 10
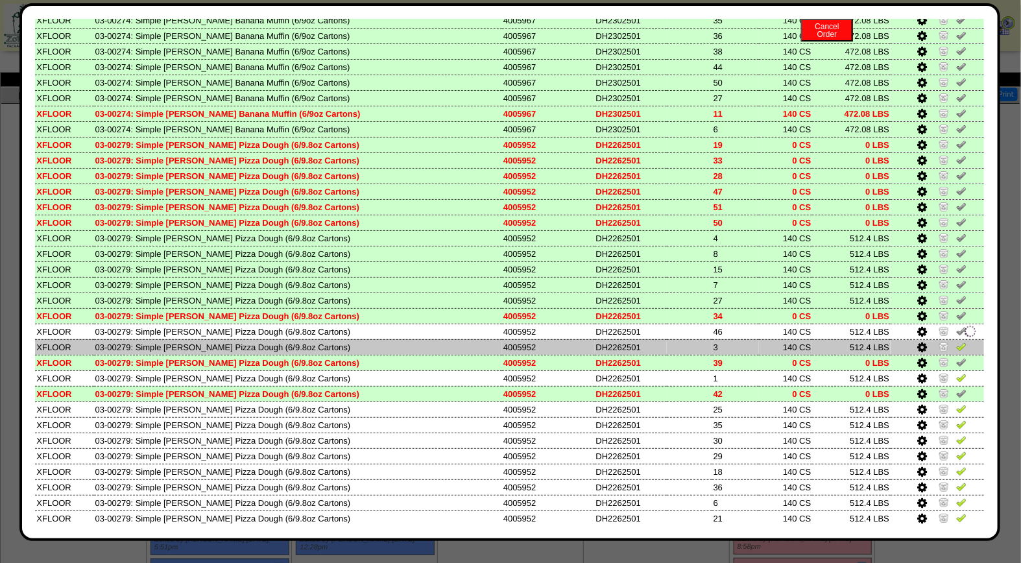
click at [956, 341] on img at bounding box center [961, 346] width 10 height 10
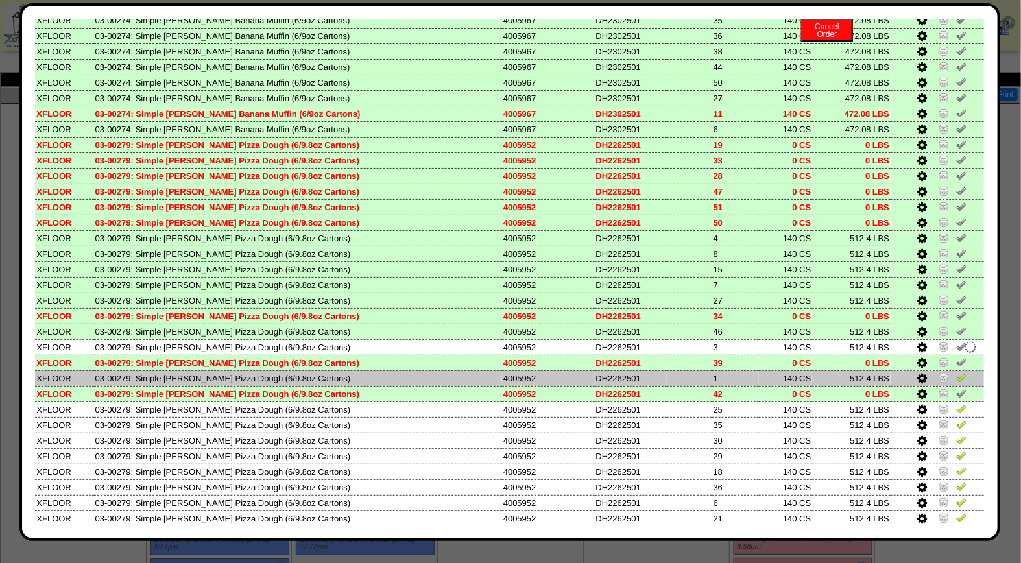
click at [956, 372] on img at bounding box center [961, 377] width 10 height 10
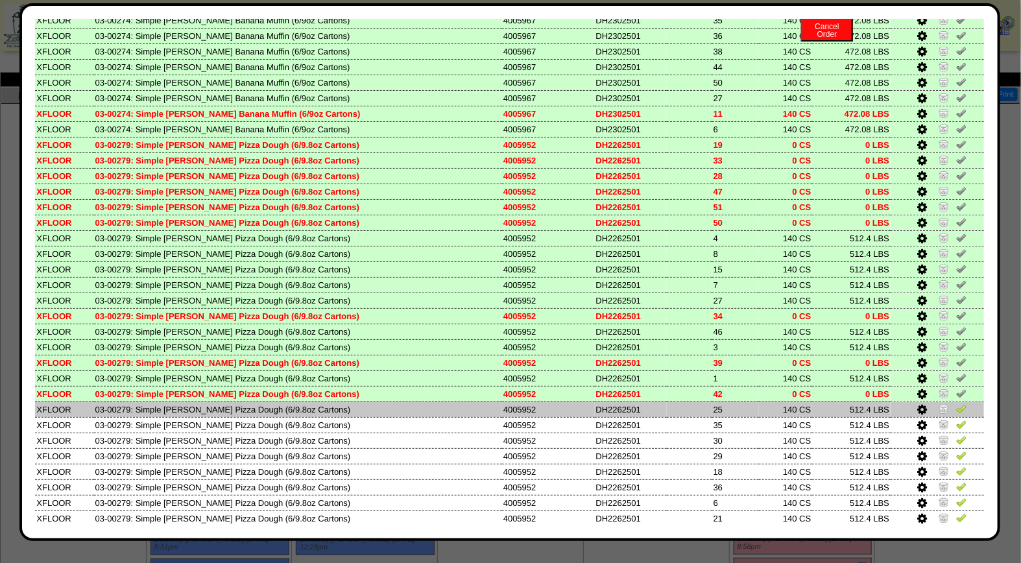
click at [956, 404] on img at bounding box center [961, 409] width 10 height 10
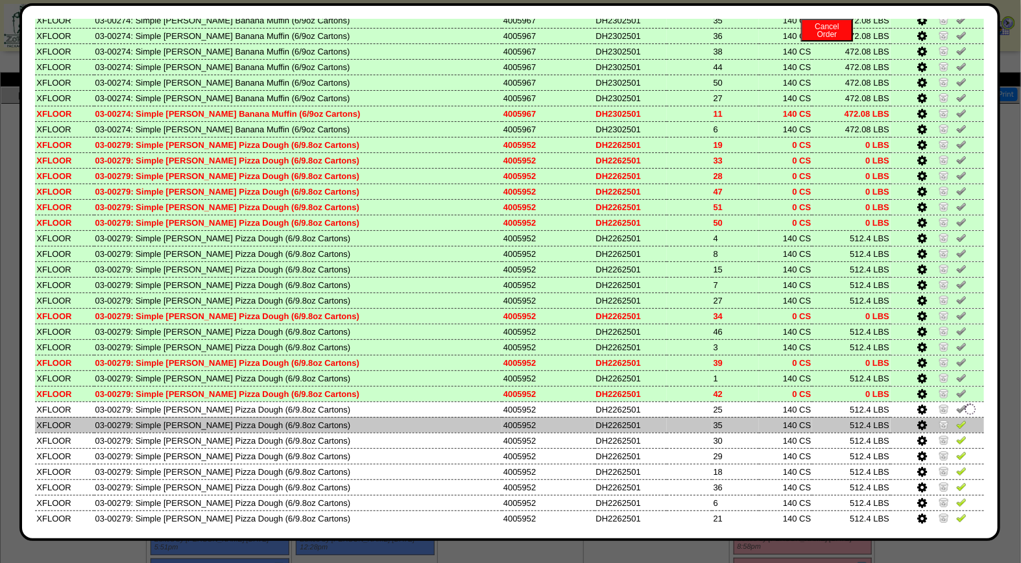
click at [956, 419] on img at bounding box center [961, 424] width 10 height 10
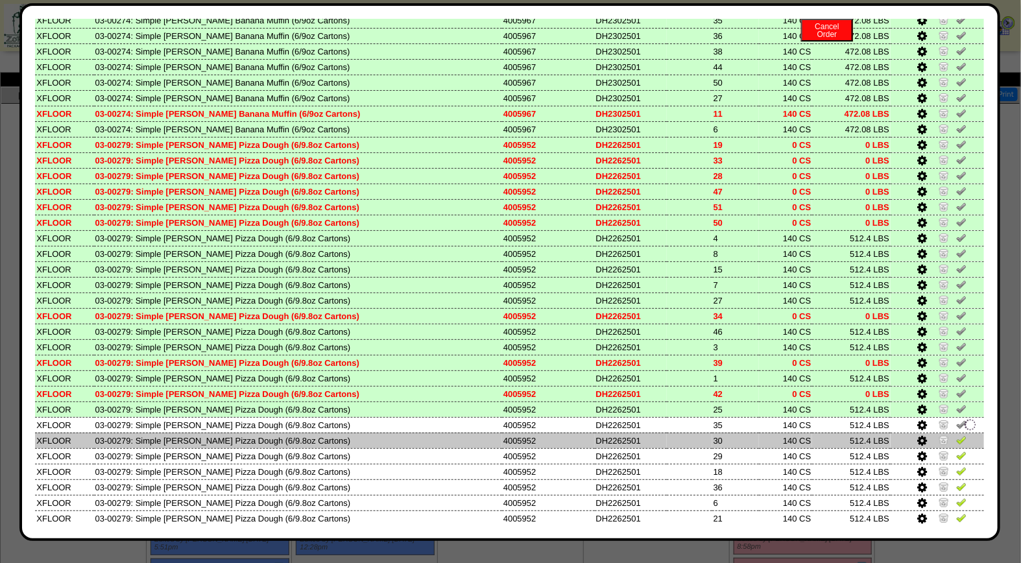
click at [956, 435] on img at bounding box center [961, 440] width 10 height 10
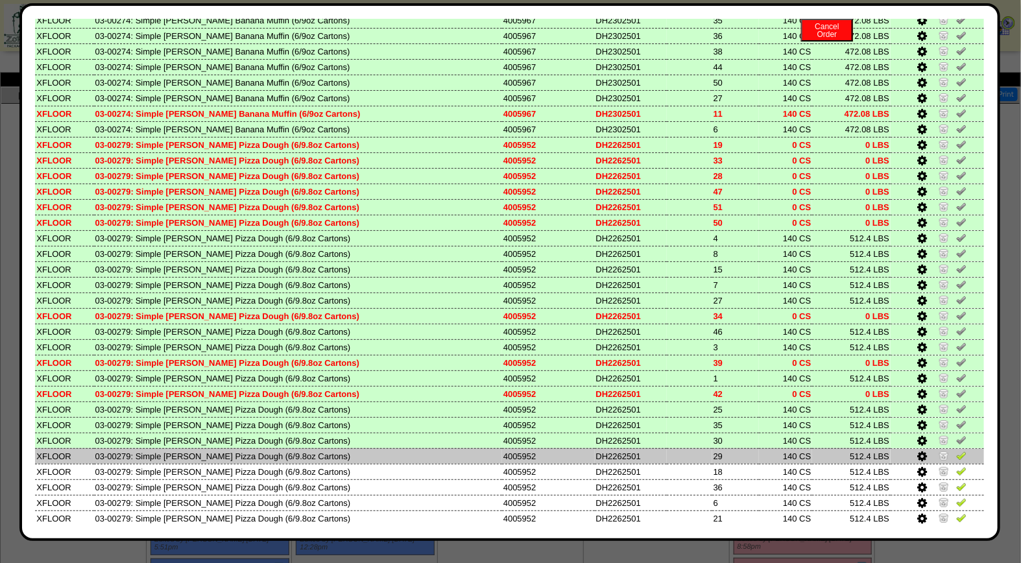
click at [956, 450] on img at bounding box center [961, 455] width 10 height 10
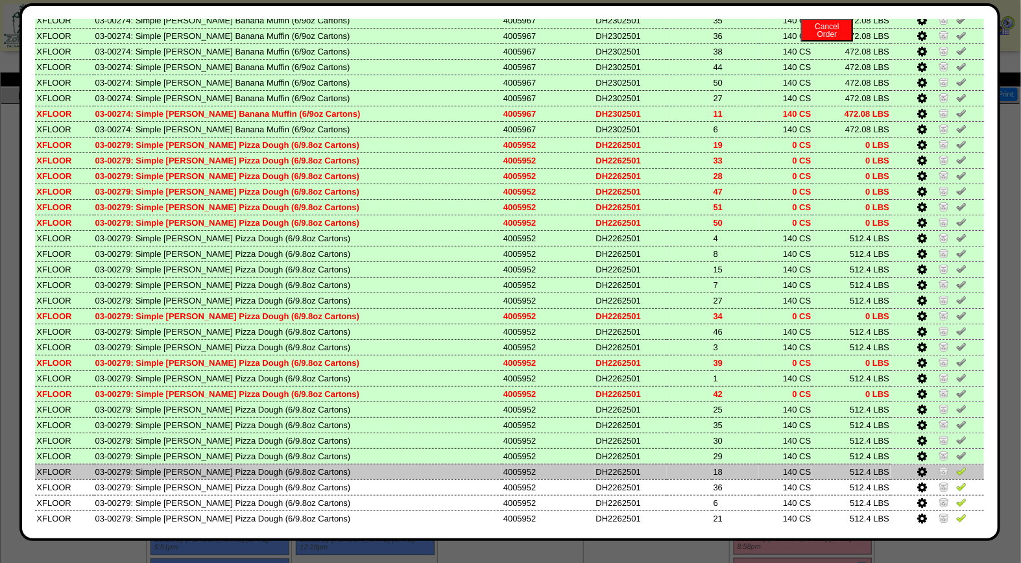
click at [956, 466] on img at bounding box center [961, 471] width 10 height 10
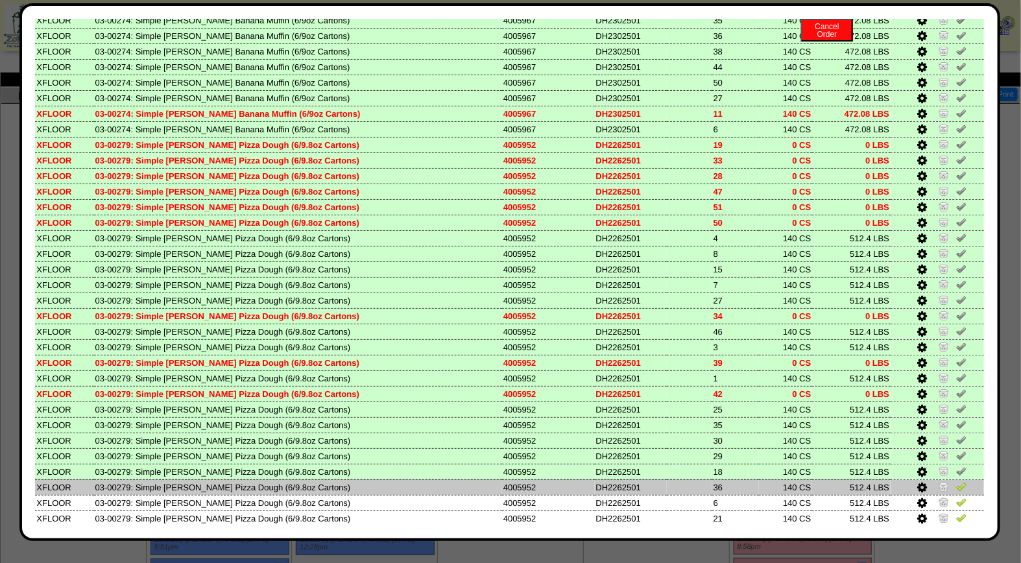
click at [956, 481] on img at bounding box center [961, 486] width 10 height 10
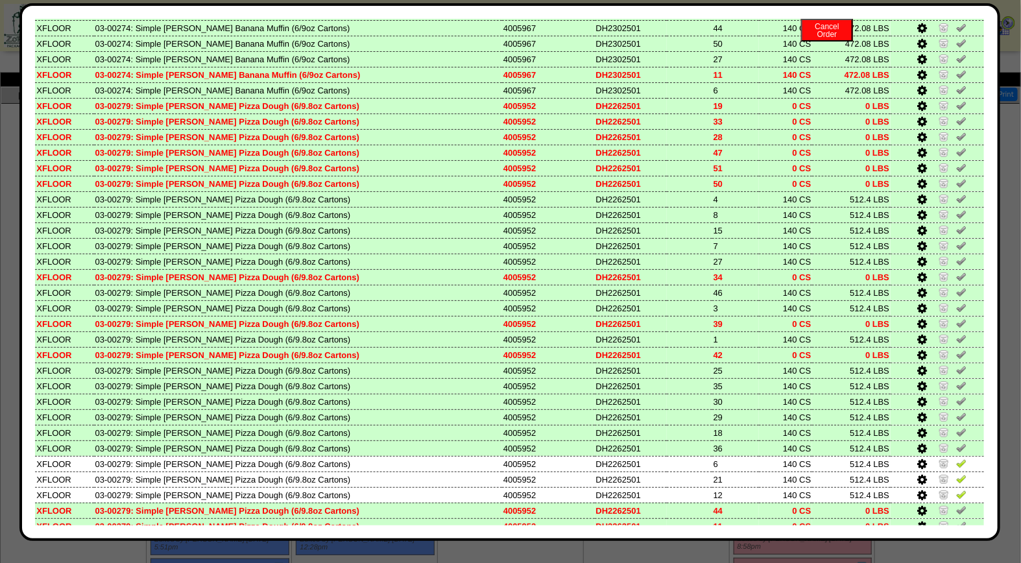
scroll to position [658, 0]
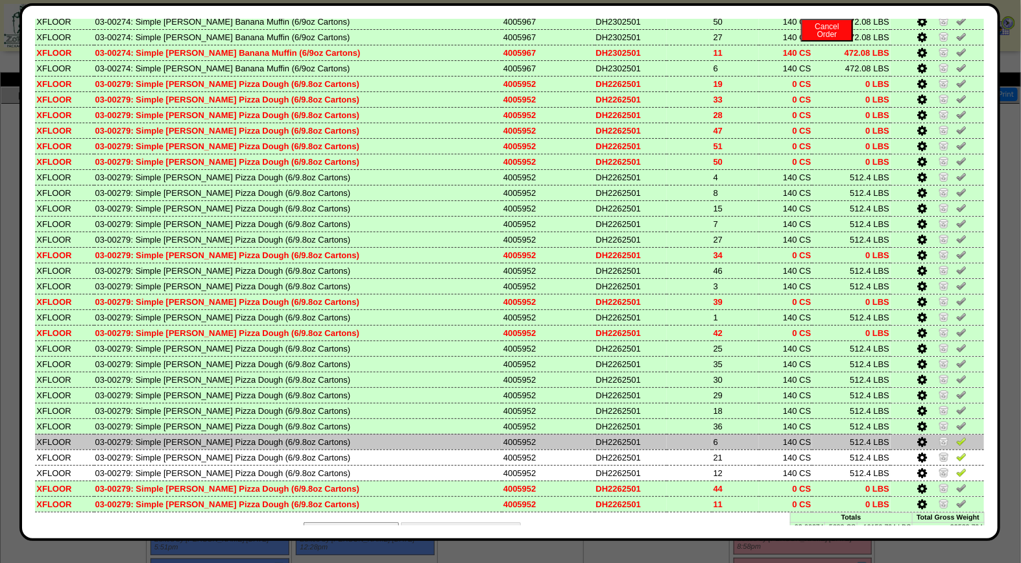
click at [956, 436] on img at bounding box center [961, 441] width 10 height 10
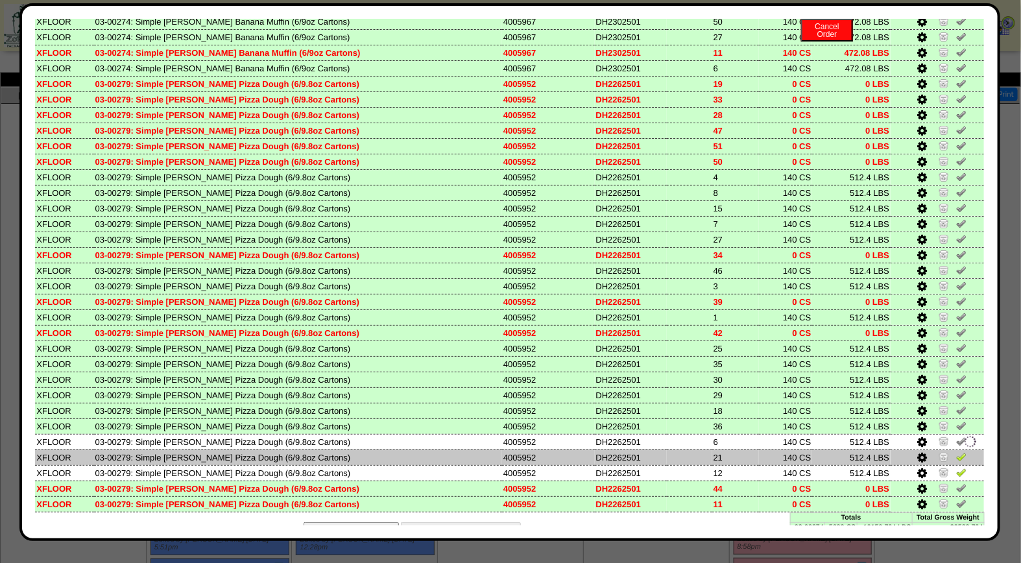
click at [956, 452] on img at bounding box center [961, 457] width 10 height 10
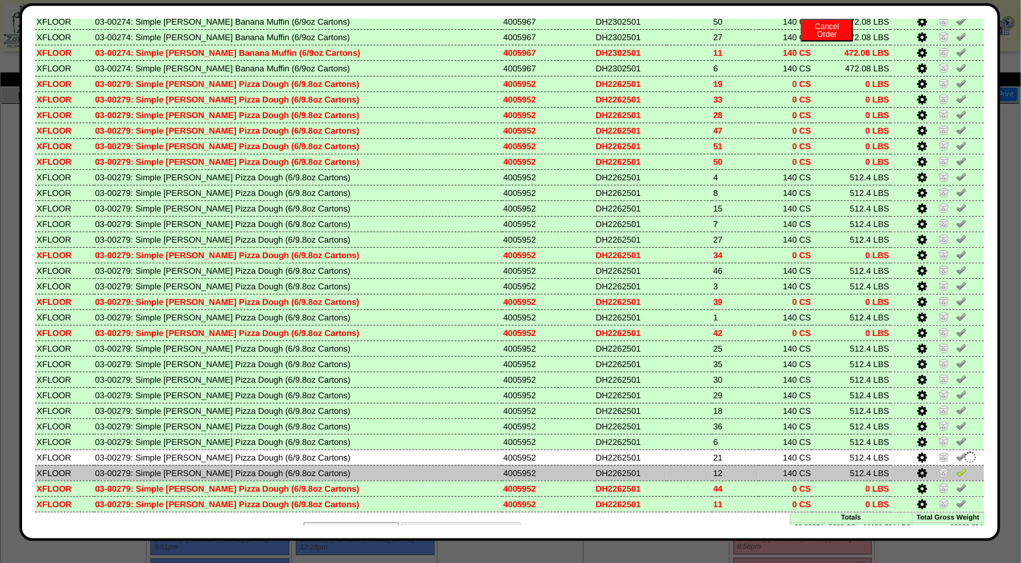
click at [956, 467] on img at bounding box center [961, 472] width 10 height 10
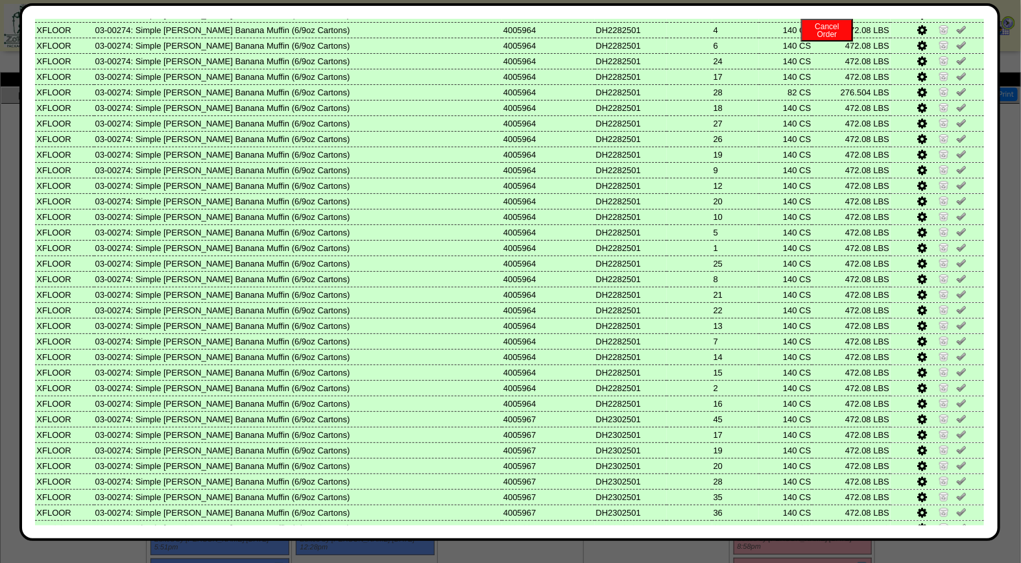
scroll to position [0, 0]
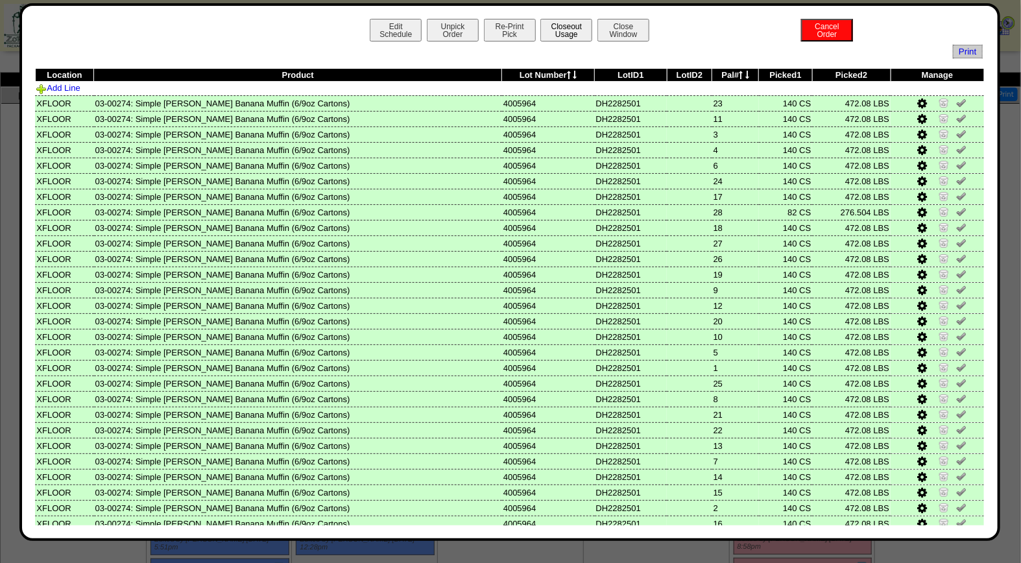
click at [543, 28] on button "Closeout Usage" at bounding box center [567, 30] width 52 height 23
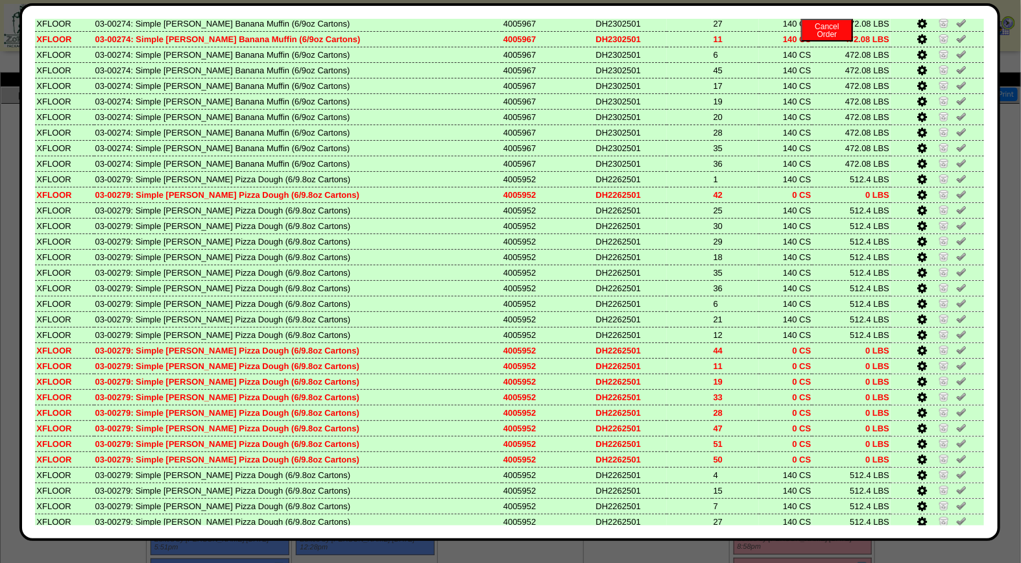
scroll to position [658, 0]
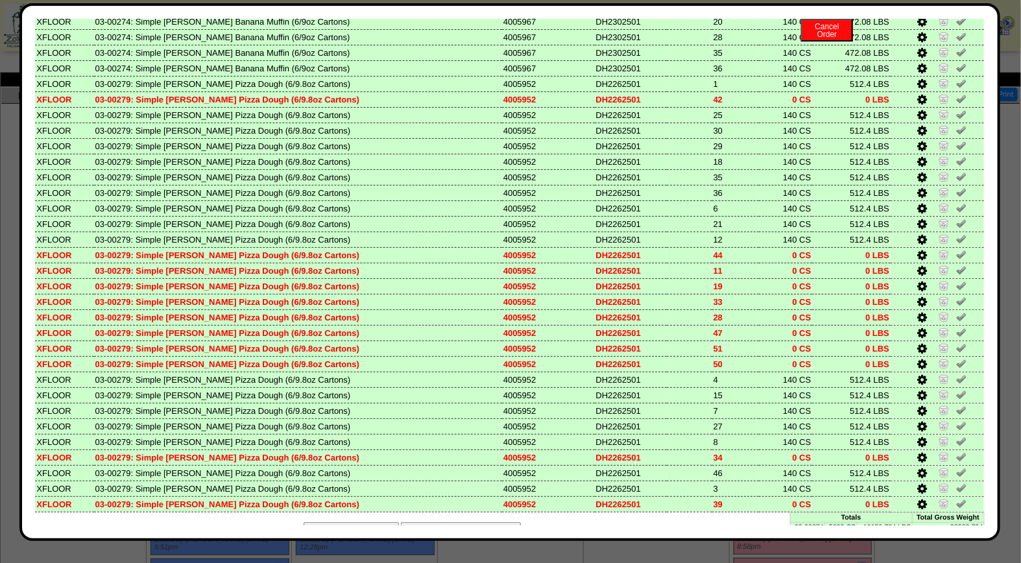
click at [437, 522] on button "Looks Good: Finalize & Print" at bounding box center [461, 529] width 120 height 14
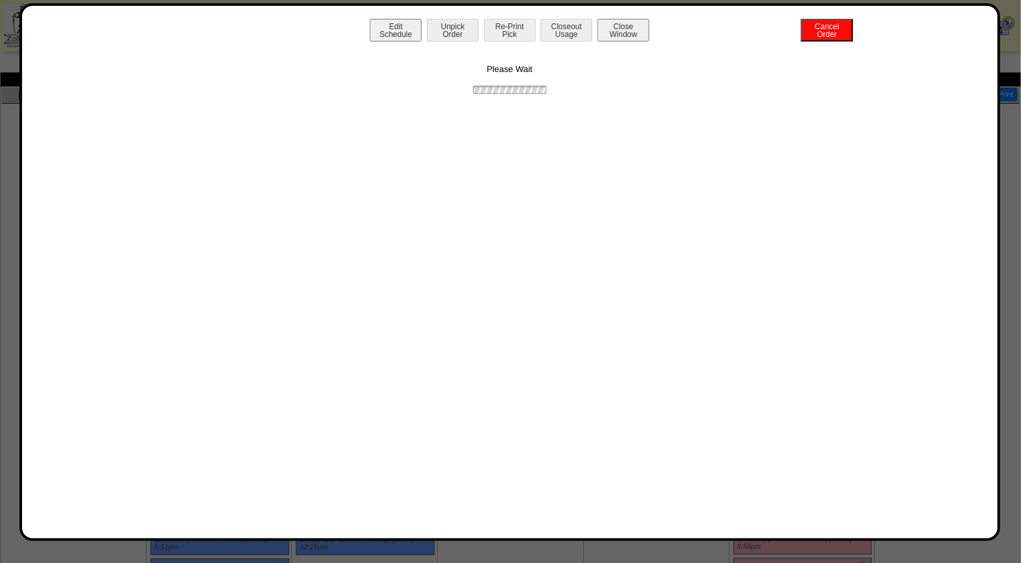
scroll to position [0, 0]
click at [498, 27] on button "Print BOL" at bounding box center [510, 30] width 52 height 23
